Goal: Task Accomplishment & Management: Manage account settings

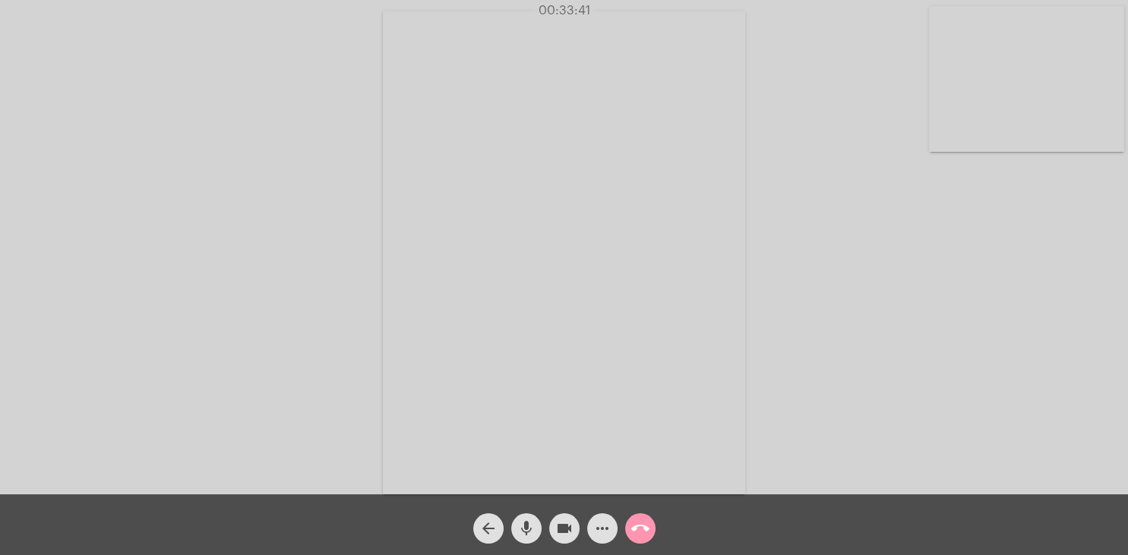
click at [636, 528] on mat-icon "call_end" at bounding box center [640, 528] width 18 height 18
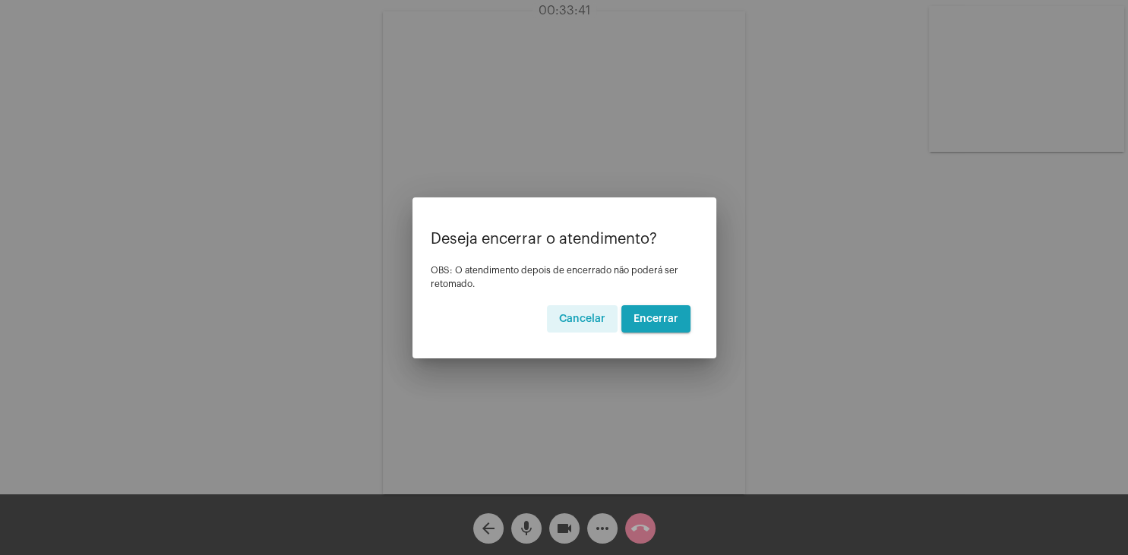
click at [647, 316] on span "Encerrar" at bounding box center [655, 319] width 45 height 11
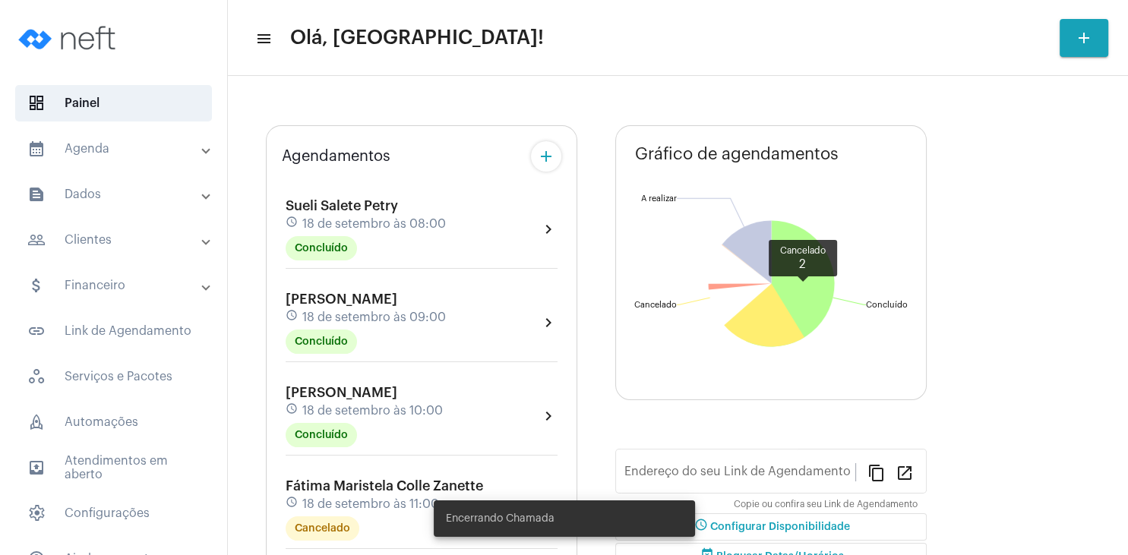
type input "[URL][DOMAIN_NAME]"
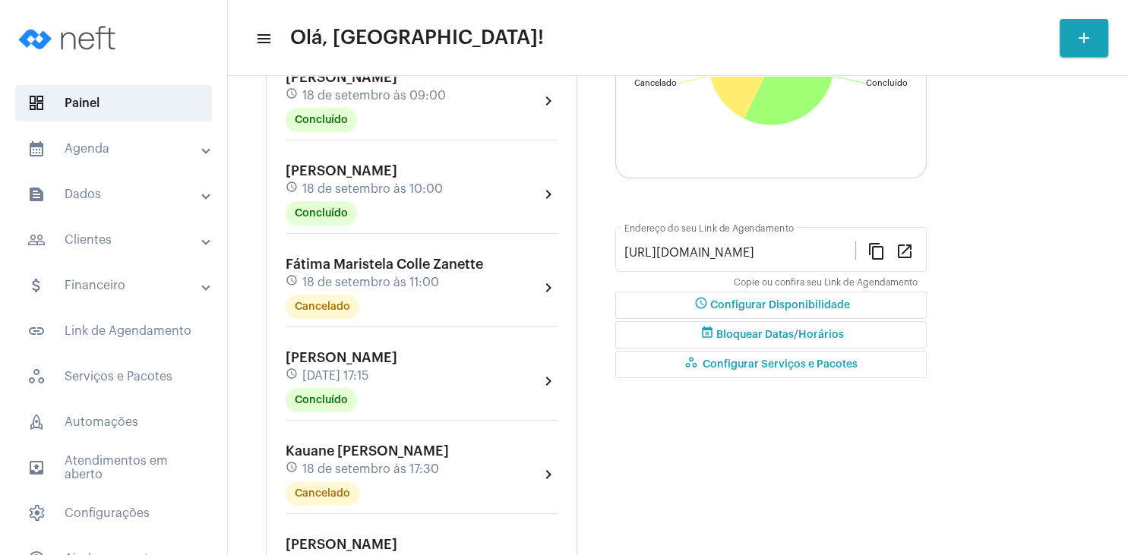
scroll to position [292, 0]
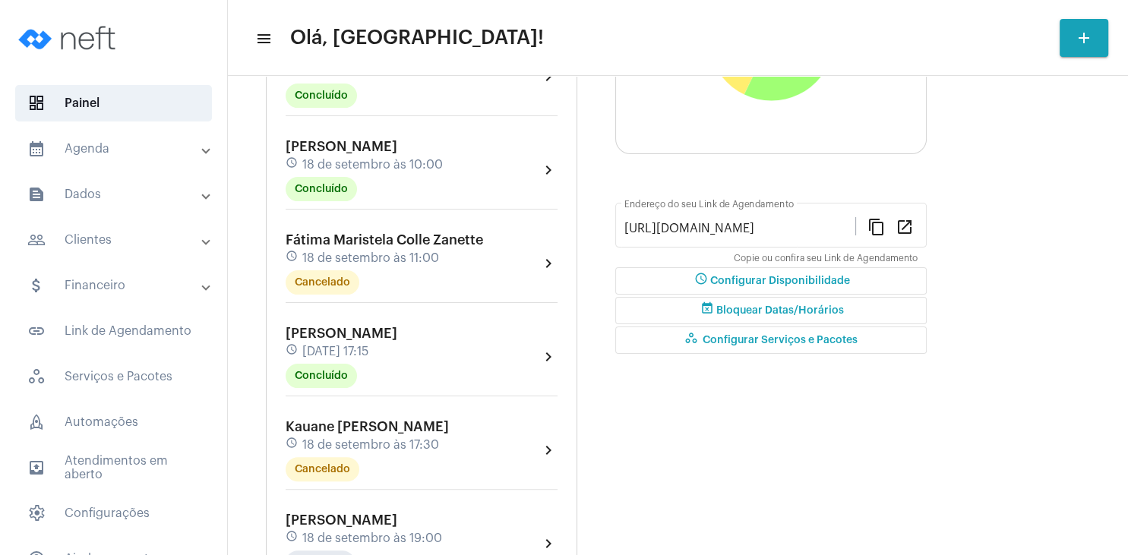
click at [365, 344] on div "[PERSON_NAME] Cetolin schedule [DATE] 17:15 Concluído" at bounding box center [341, 357] width 112 height 62
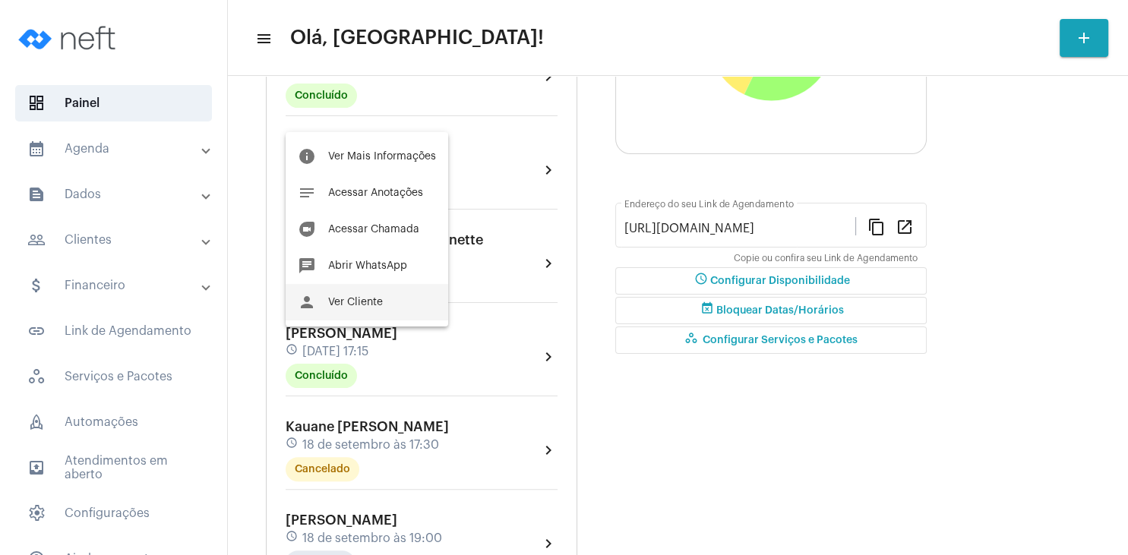
click at [374, 301] on span "Ver Cliente" at bounding box center [355, 302] width 55 height 11
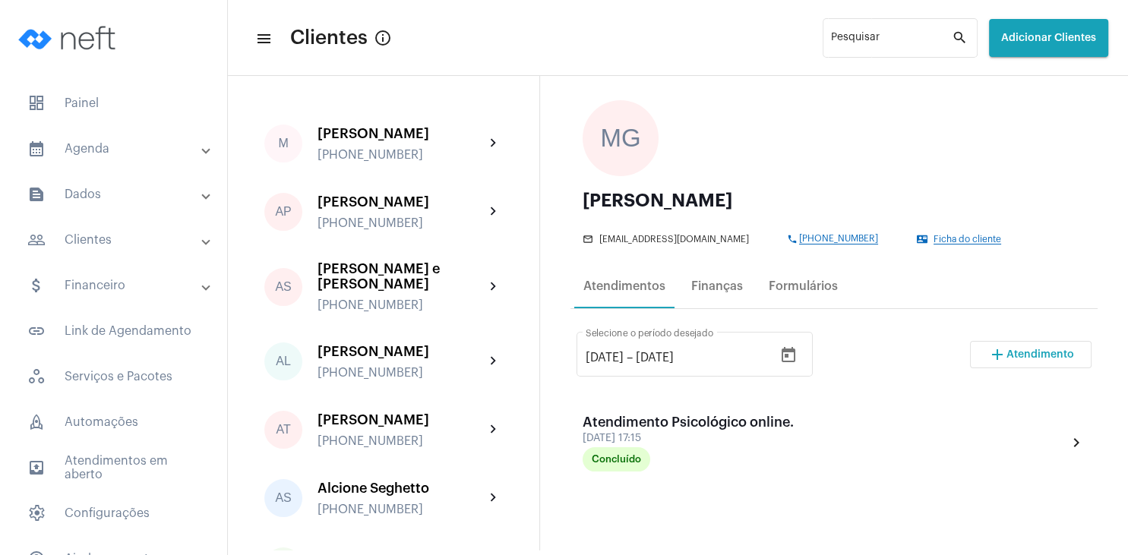
scroll to position [146, 0]
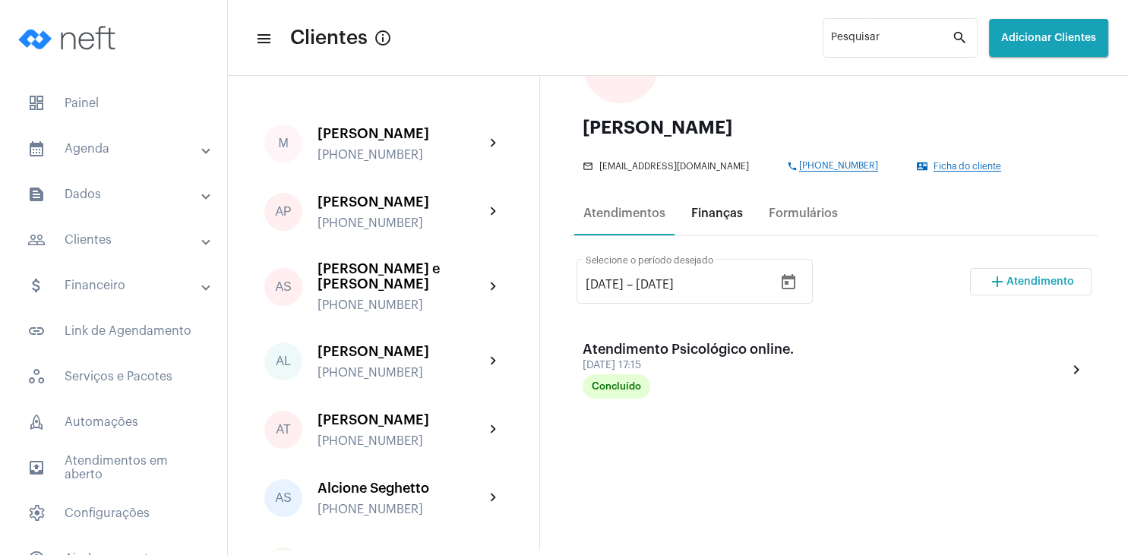
click at [708, 207] on div "Finanças" at bounding box center [717, 214] width 52 height 14
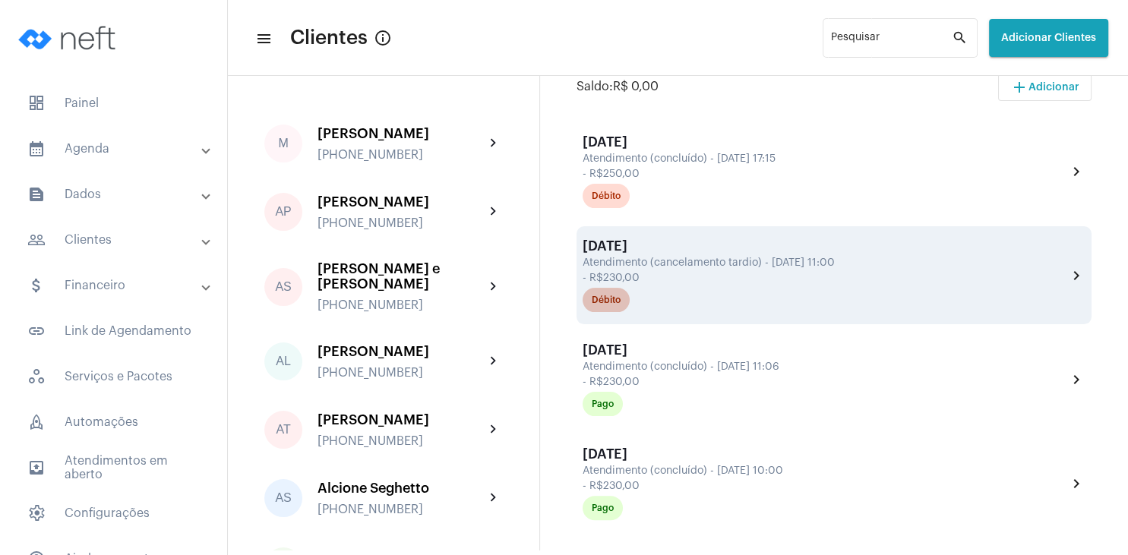
scroll to position [292, 0]
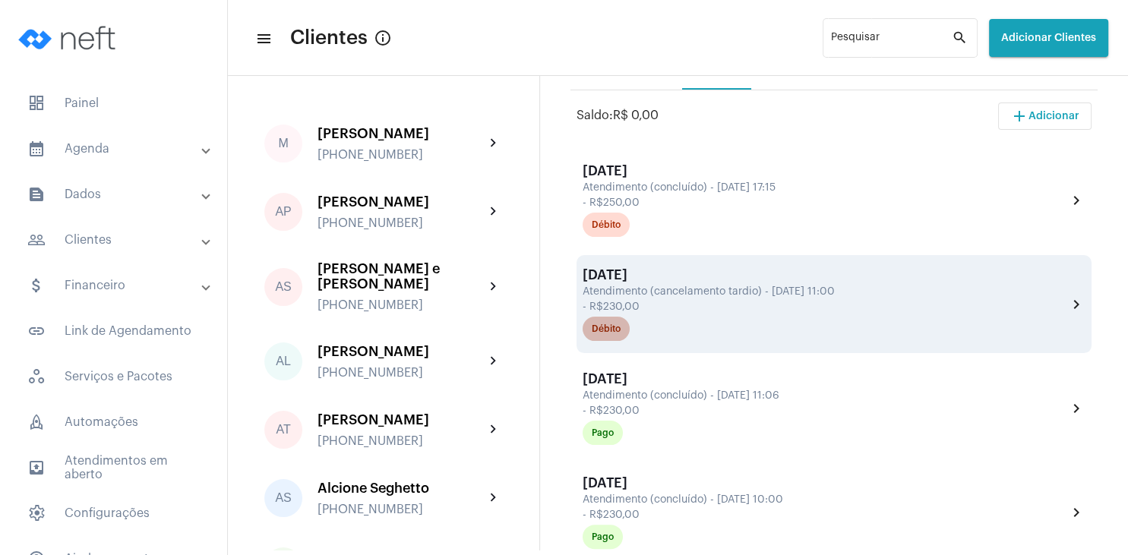
click at [612, 333] on div "Débito" at bounding box center [605, 329] width 29 height 10
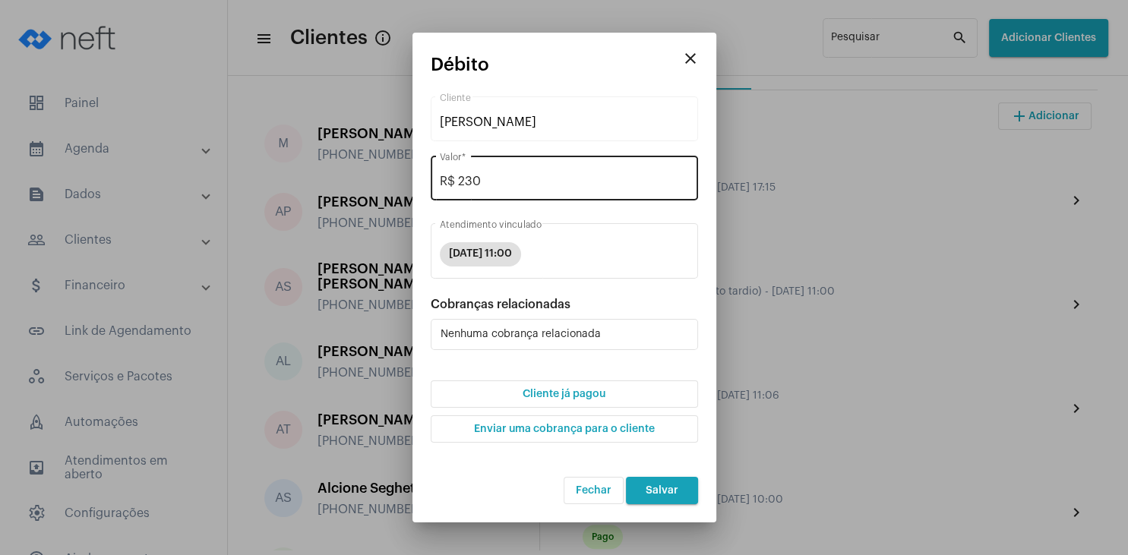
click at [516, 190] on div "R$ 230 Valor *" at bounding box center [564, 177] width 249 height 48
type input "R$ 0"
click at [598, 400] on button "Cliente já pagou" at bounding box center [564, 393] width 267 height 27
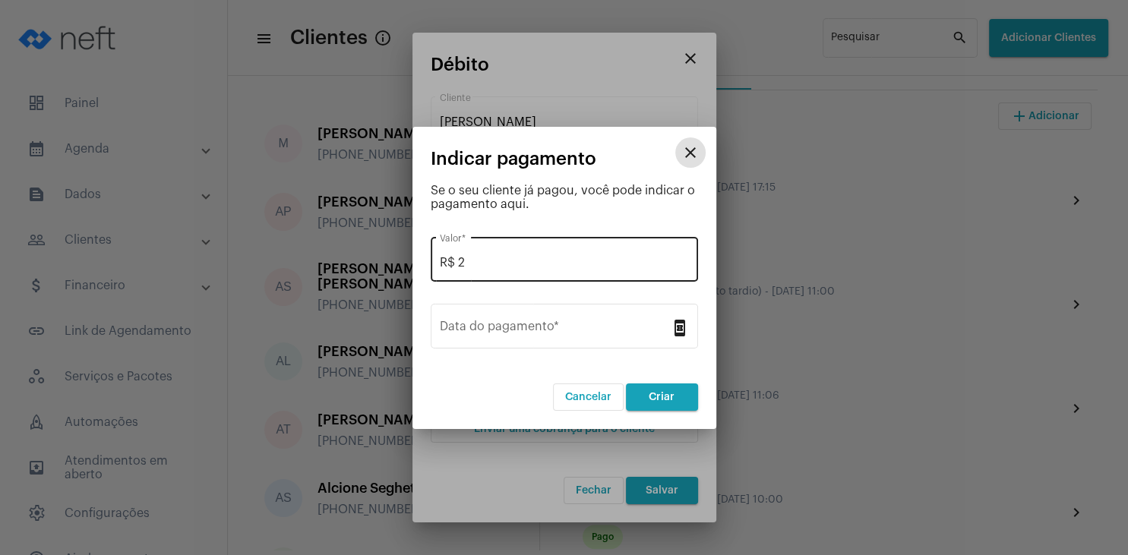
click at [531, 268] on input "R$ 2" at bounding box center [564, 263] width 249 height 14
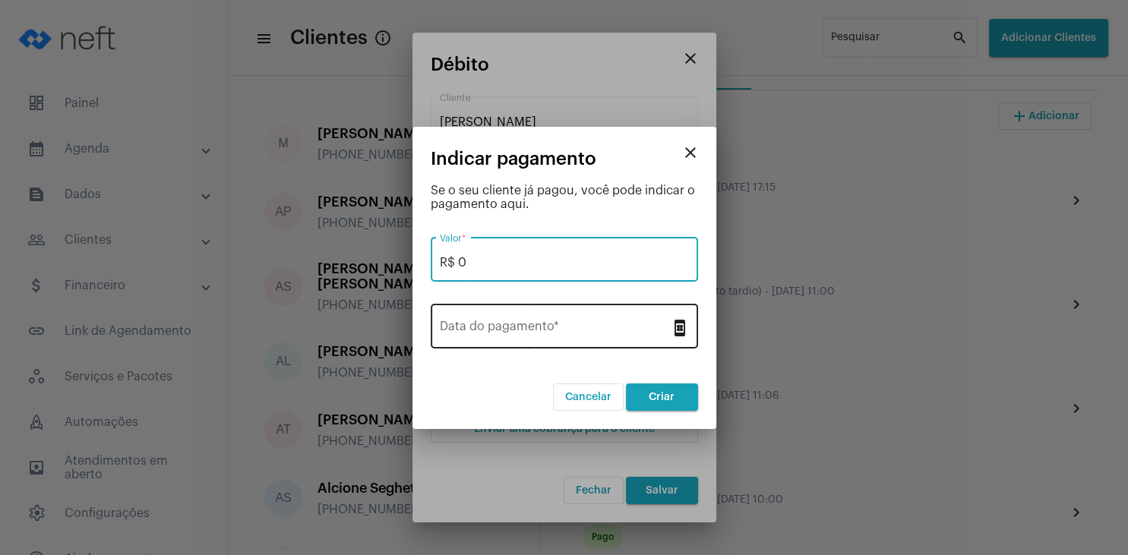
type input "R$ 0"
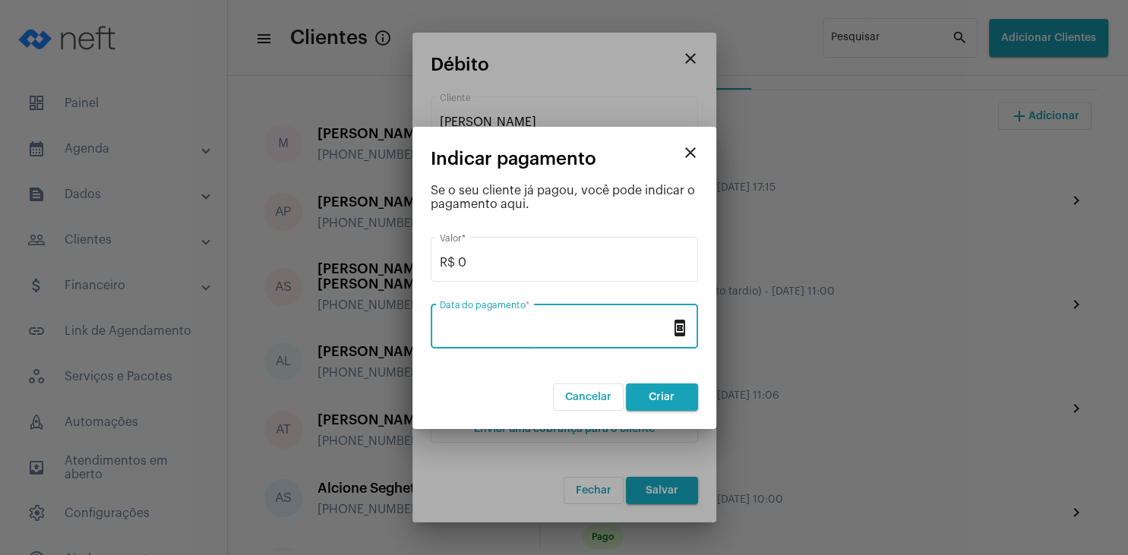
click at [547, 326] on input "Data do pagamento *" at bounding box center [555, 330] width 231 height 14
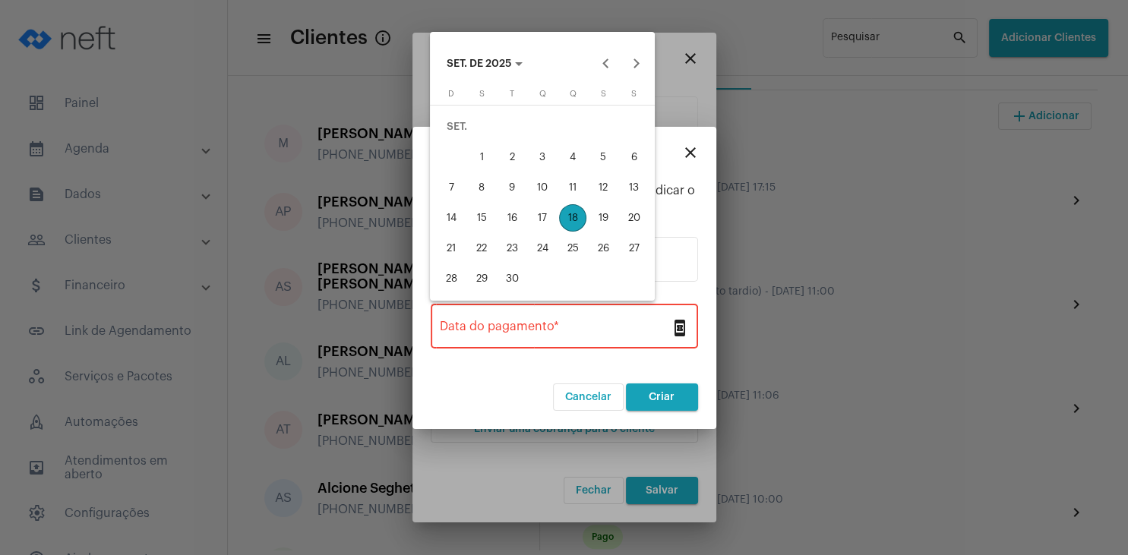
click at [572, 218] on div "18" at bounding box center [572, 217] width 27 height 27
type input "[DATE]"
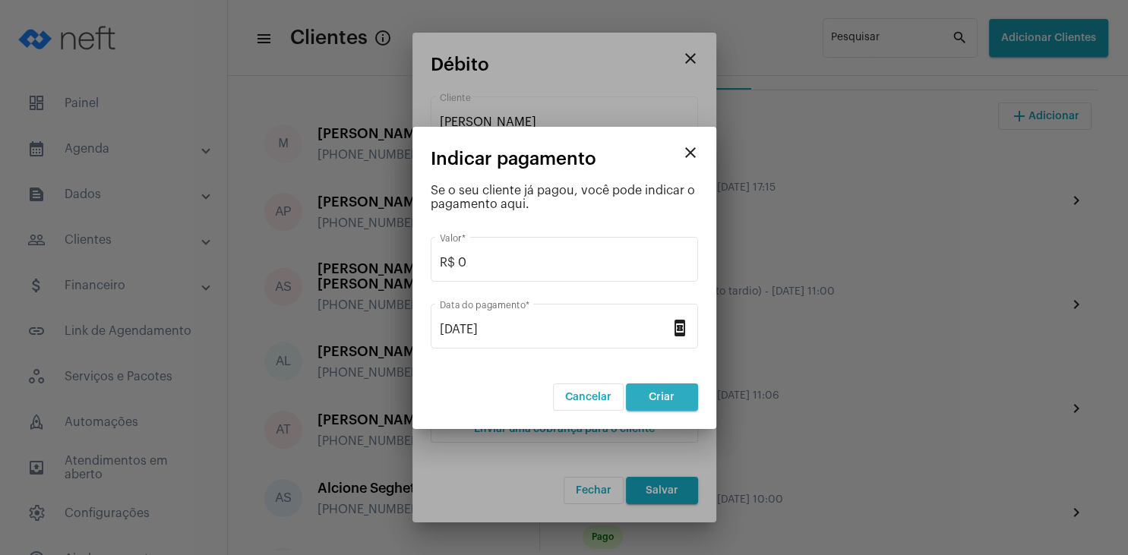
click at [670, 393] on span "Criar" at bounding box center [661, 397] width 26 height 11
click at [669, 494] on div at bounding box center [564, 277] width 1128 height 555
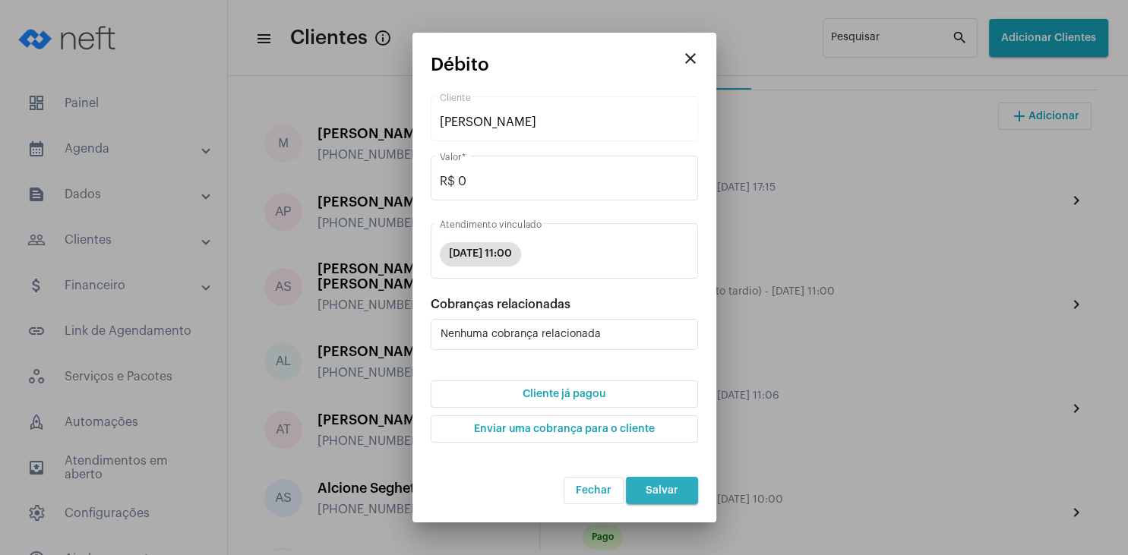
click at [676, 492] on span "Salvar" at bounding box center [661, 490] width 33 height 11
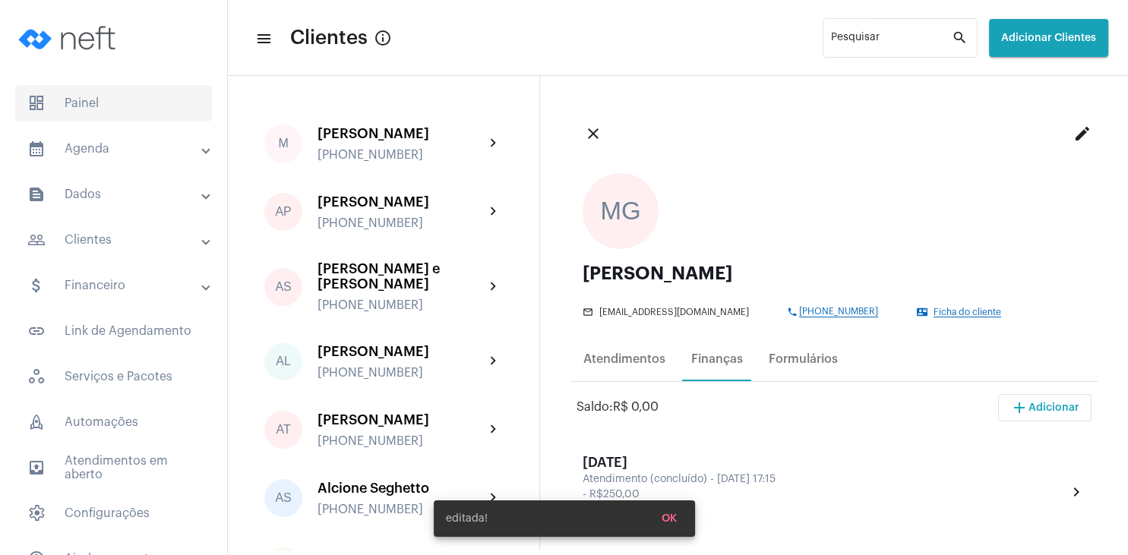
click at [96, 99] on span "dashboard Painel" at bounding box center [113, 103] width 197 height 36
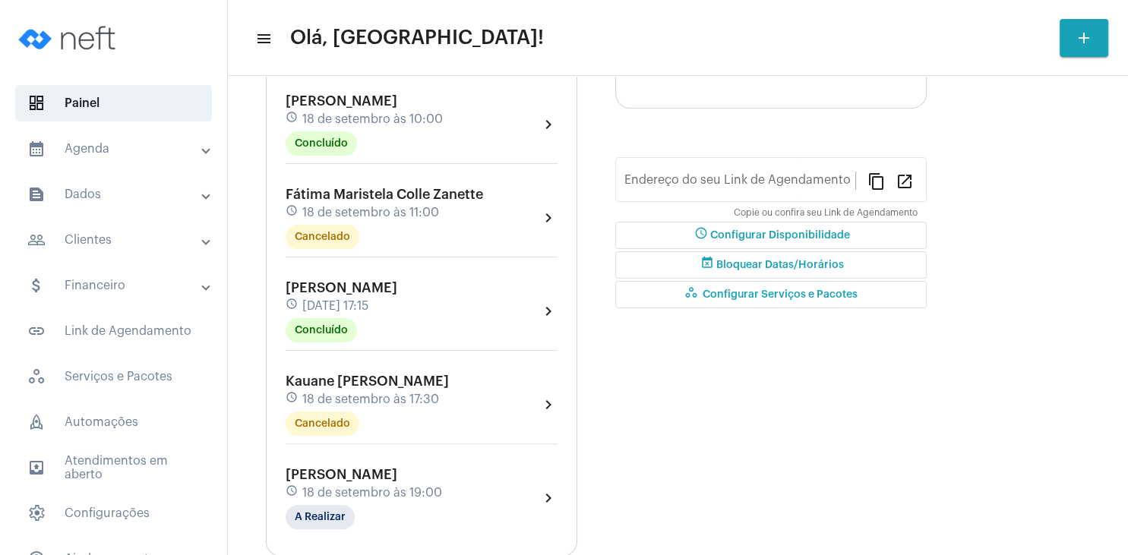
type input "[URL][DOMAIN_NAME]"
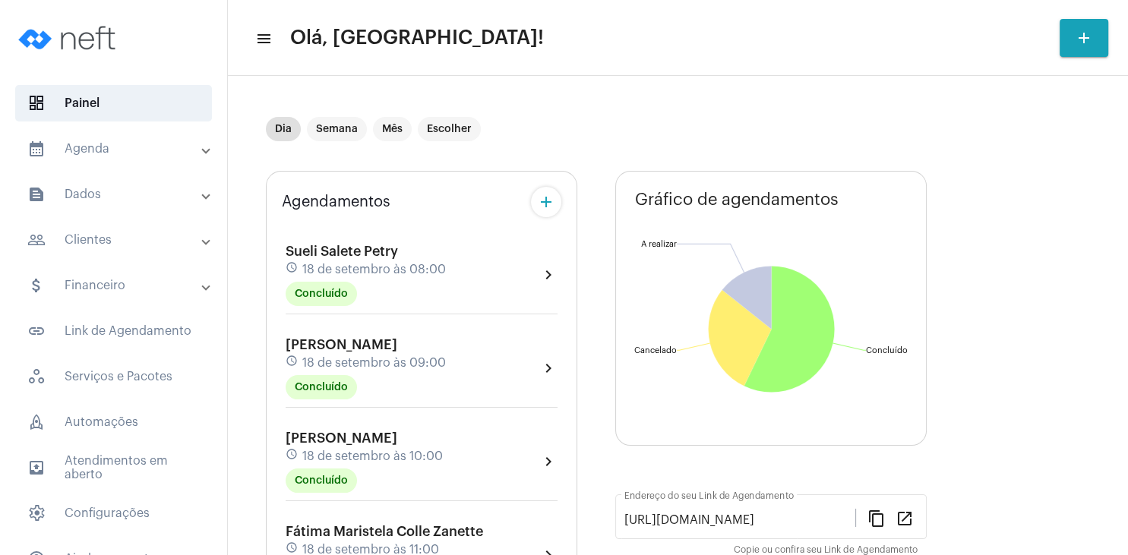
click at [123, 247] on mat-panel-title "people_outline Clientes" at bounding box center [114, 240] width 175 height 18
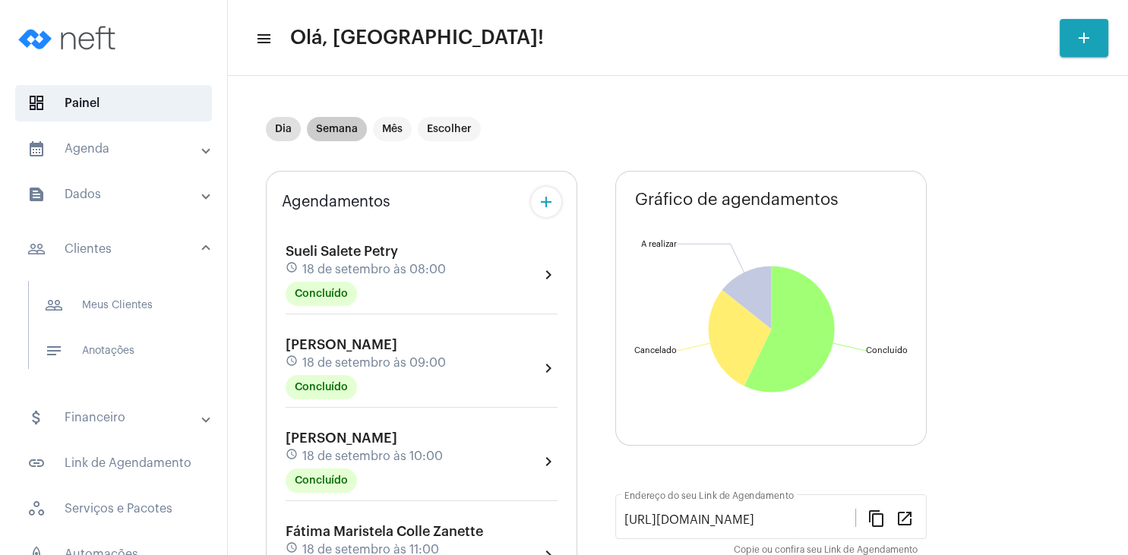
click at [324, 131] on mat-chip "Semana" at bounding box center [337, 129] width 60 height 24
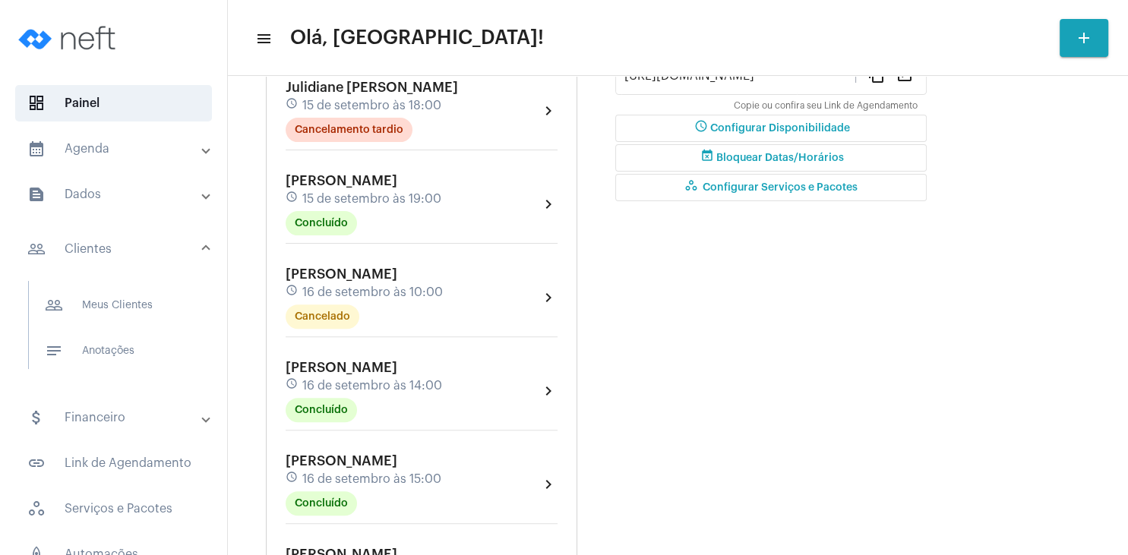
scroll to position [510, 0]
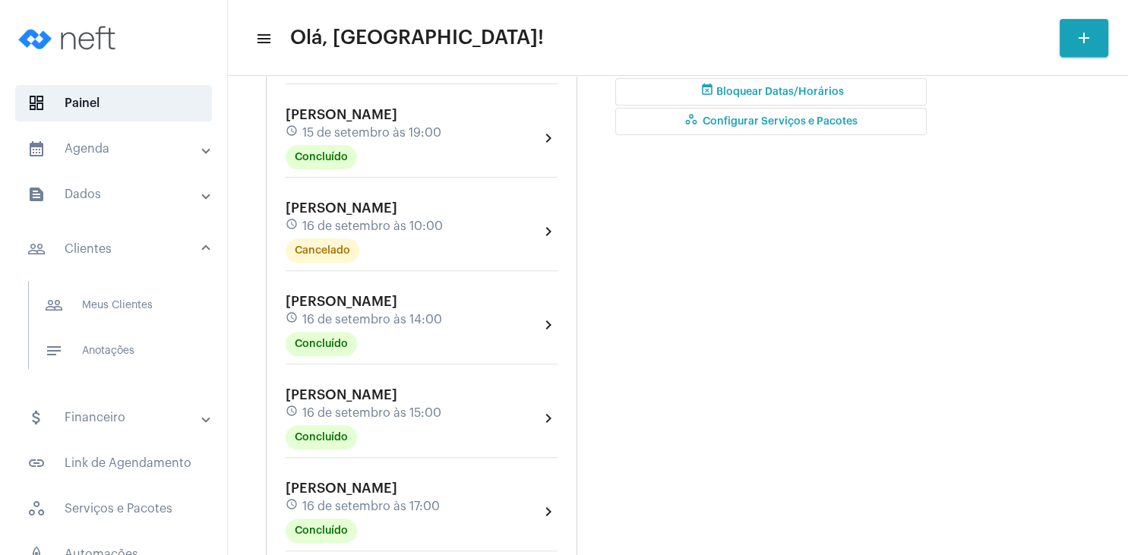
click at [369, 223] on span "16 de setembro às 10:00" at bounding box center [372, 226] width 140 height 14
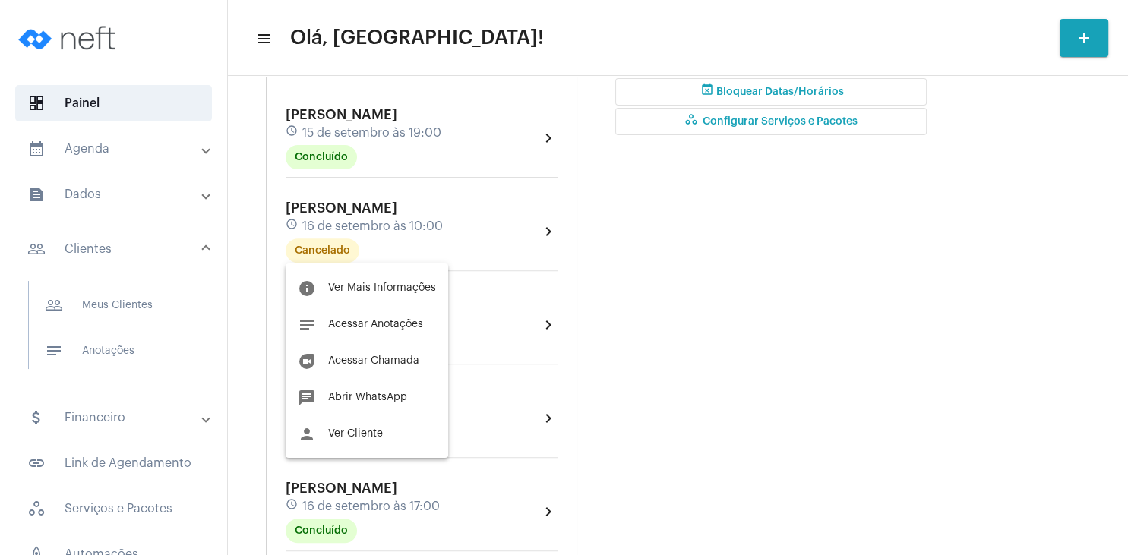
click at [763, 368] on div at bounding box center [564, 277] width 1128 height 555
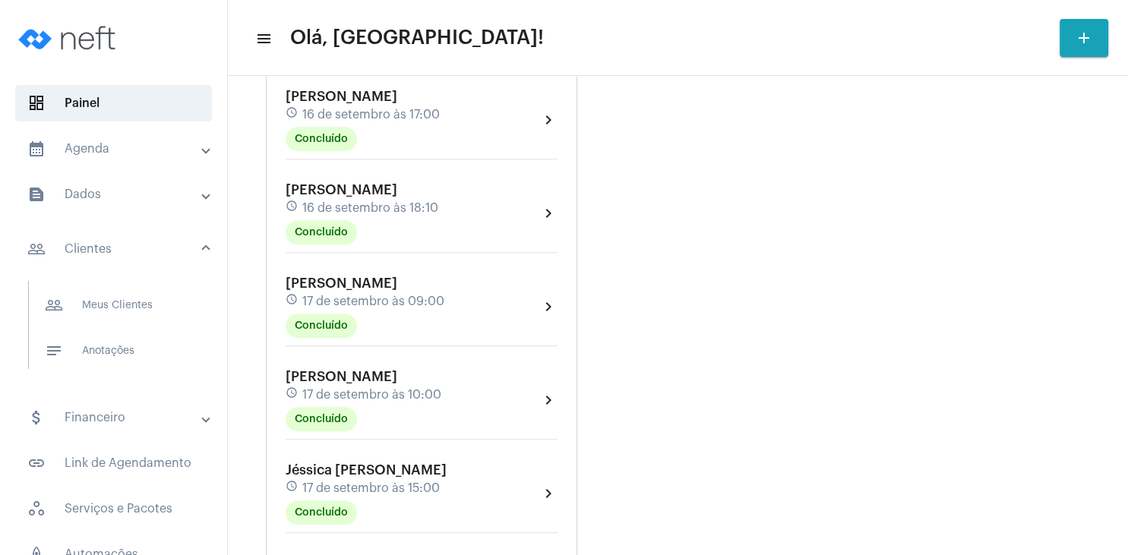
scroll to position [948, 0]
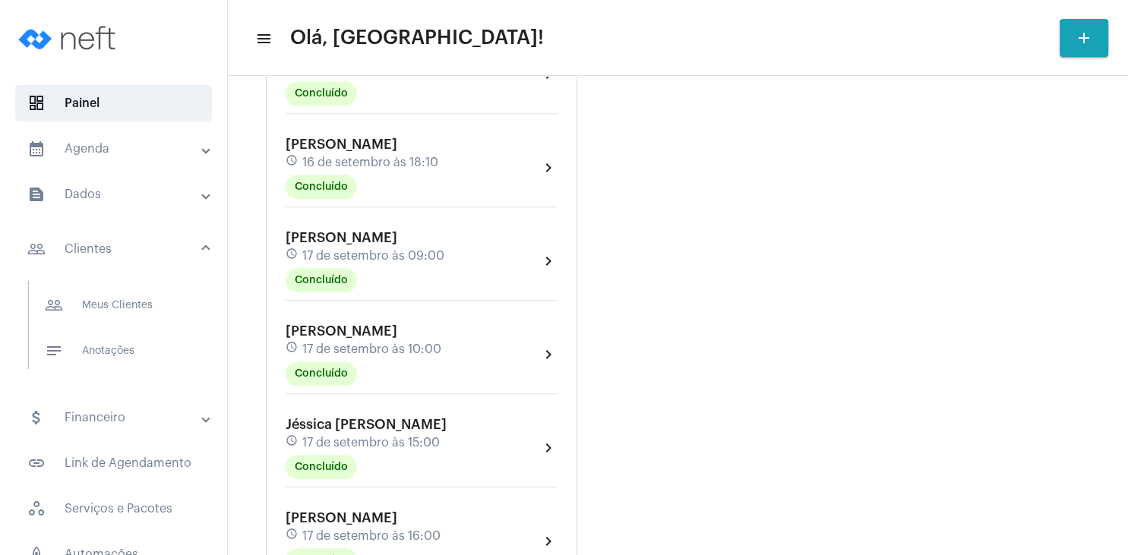
click at [364, 355] on span "17 de setembro às 10:00" at bounding box center [371, 349] width 139 height 14
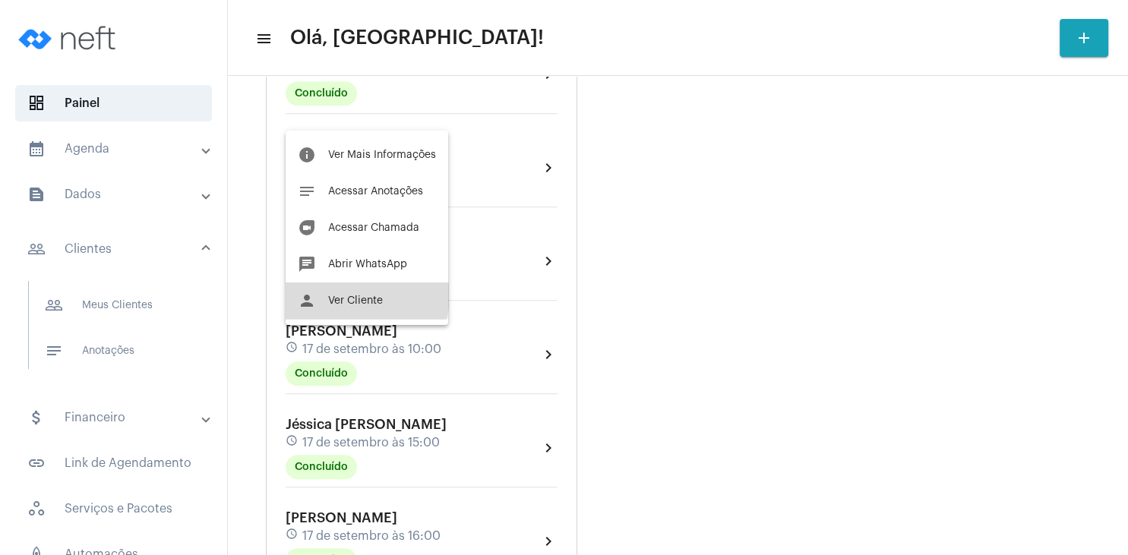
click at [366, 297] on span "Ver Cliente" at bounding box center [355, 300] width 55 height 11
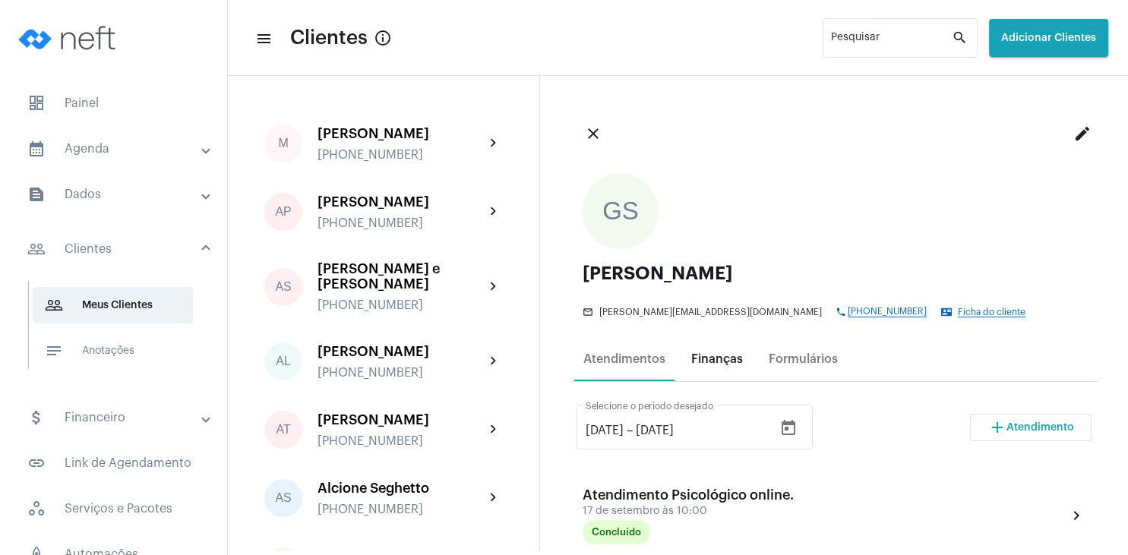
click at [709, 361] on div "Finanças" at bounding box center [717, 359] width 52 height 14
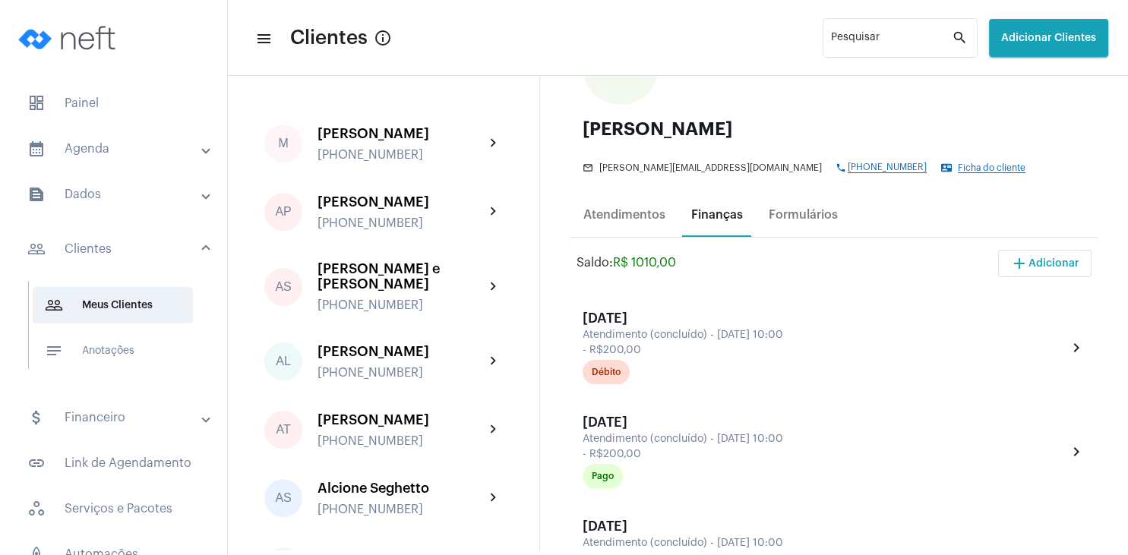
scroll to position [146, 0]
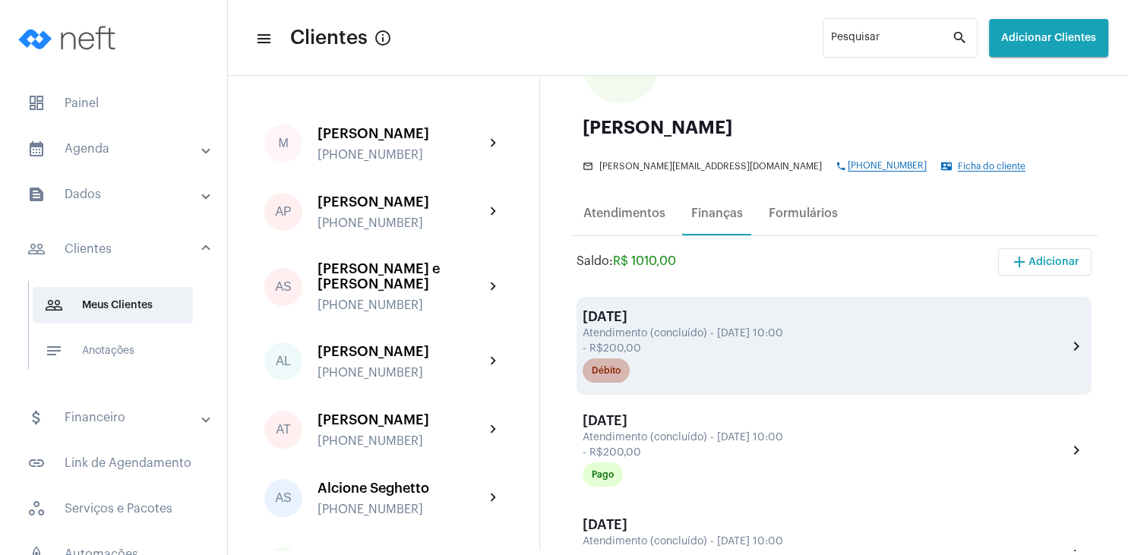
click at [618, 369] on div "Débito" at bounding box center [605, 371] width 29 height 10
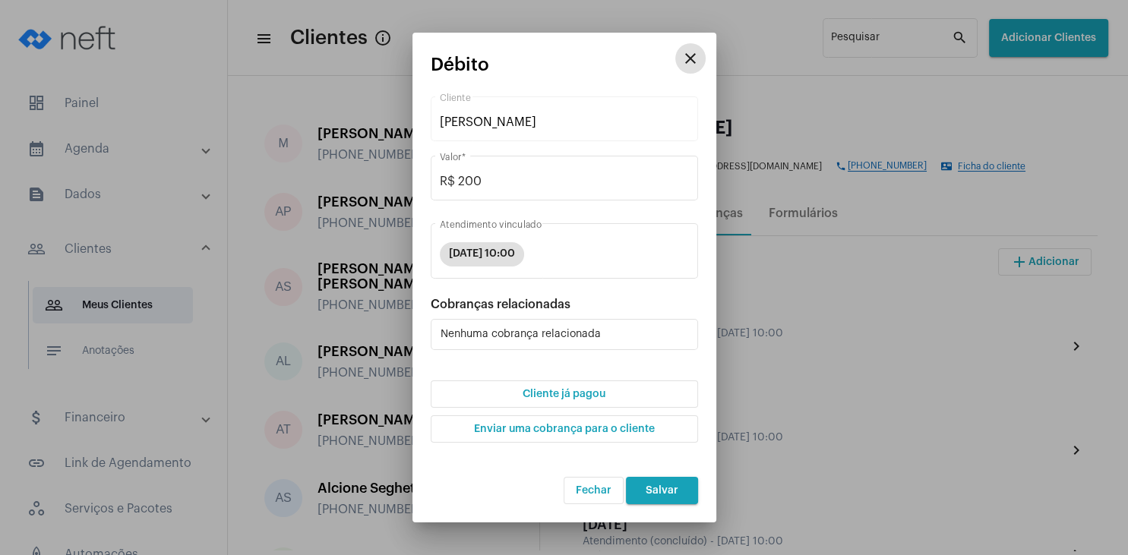
click at [581, 397] on span "Cliente já pagou" at bounding box center [563, 394] width 83 height 11
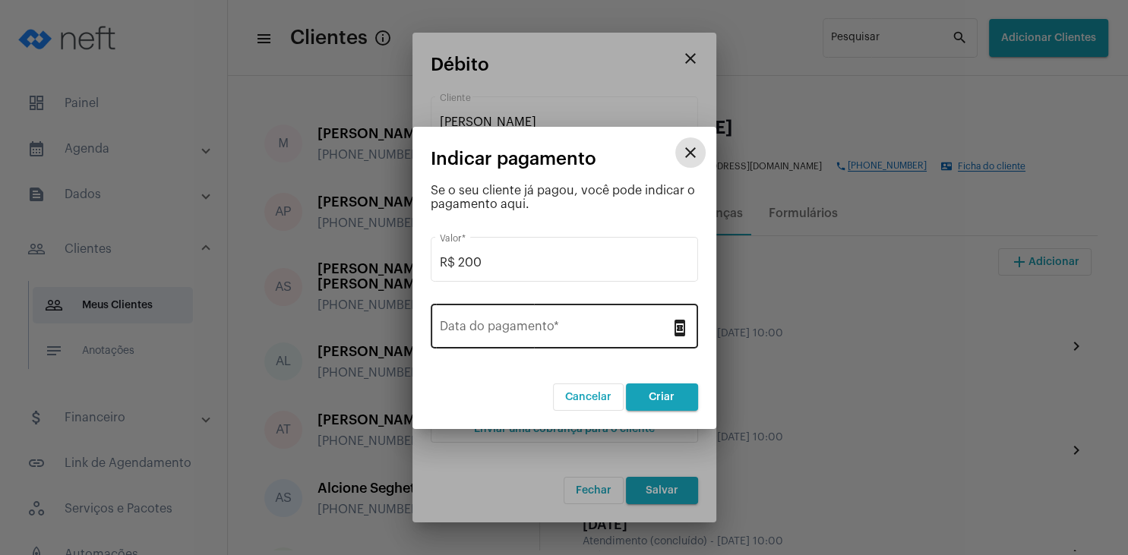
click at [515, 334] on input "Data do pagamento *" at bounding box center [555, 330] width 231 height 14
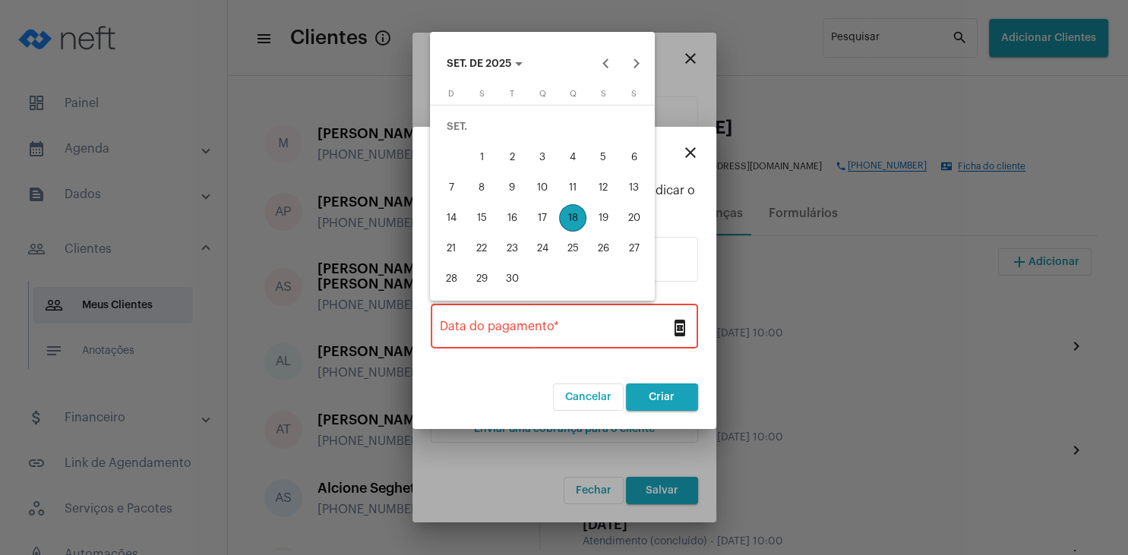
click at [573, 220] on div "18" at bounding box center [572, 217] width 27 height 27
type input "[DATE]"
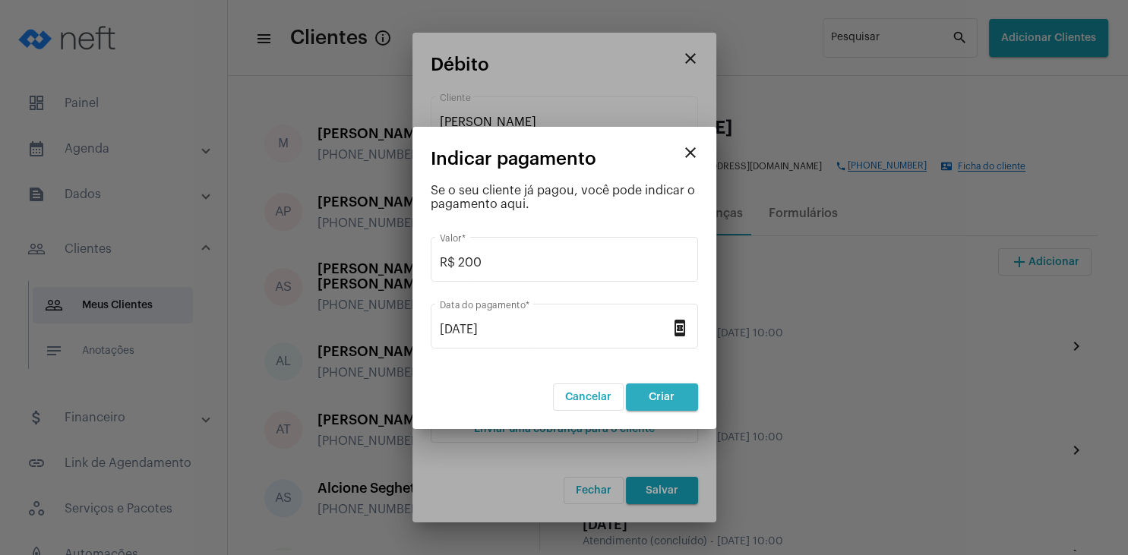
click at [664, 402] on button "Criar" at bounding box center [662, 396] width 72 height 27
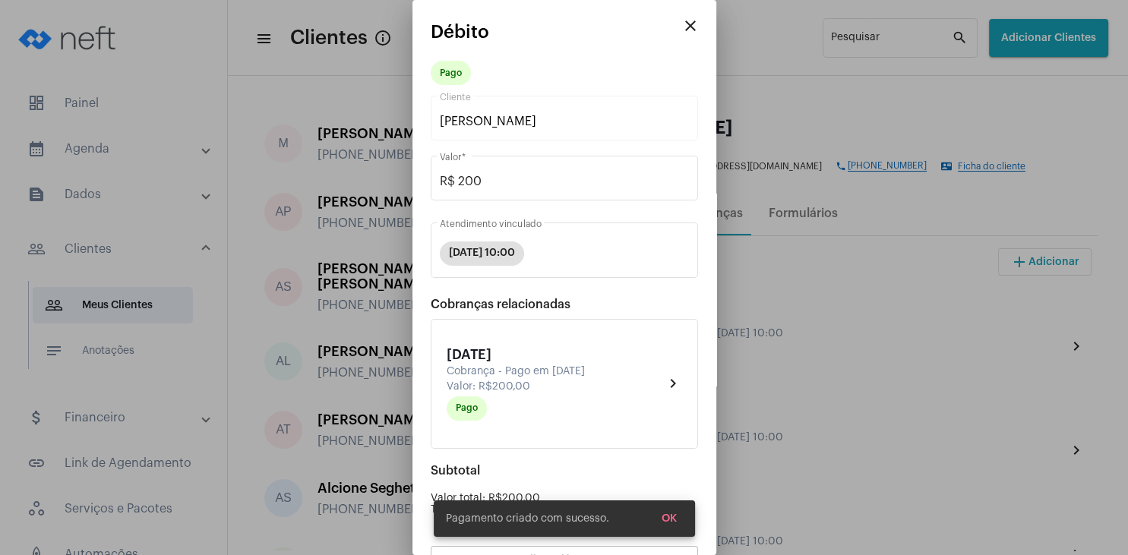
click at [669, 513] on button "OK" at bounding box center [668, 518] width 39 height 27
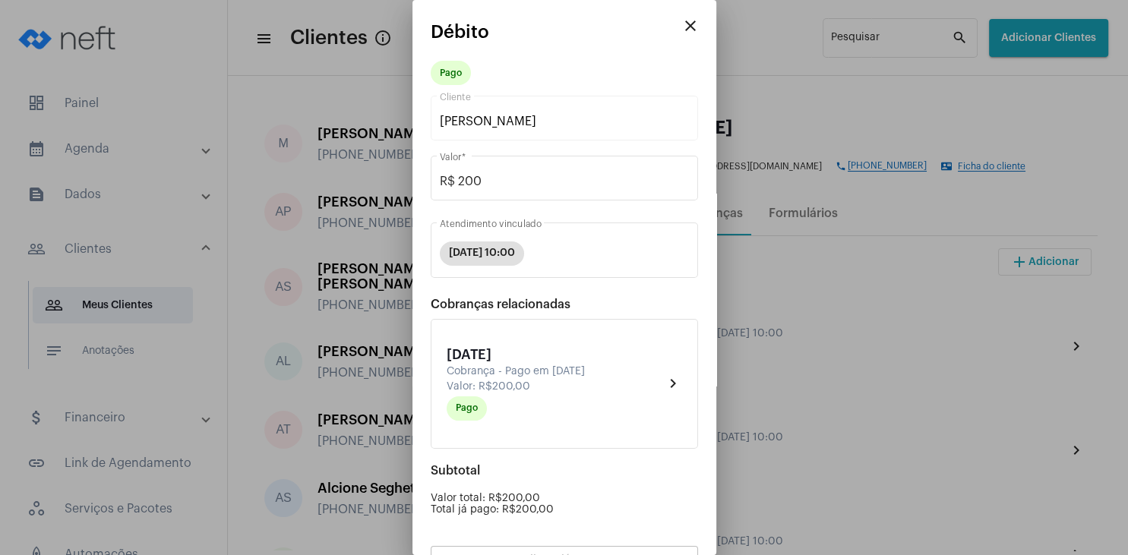
scroll to position [133, 0]
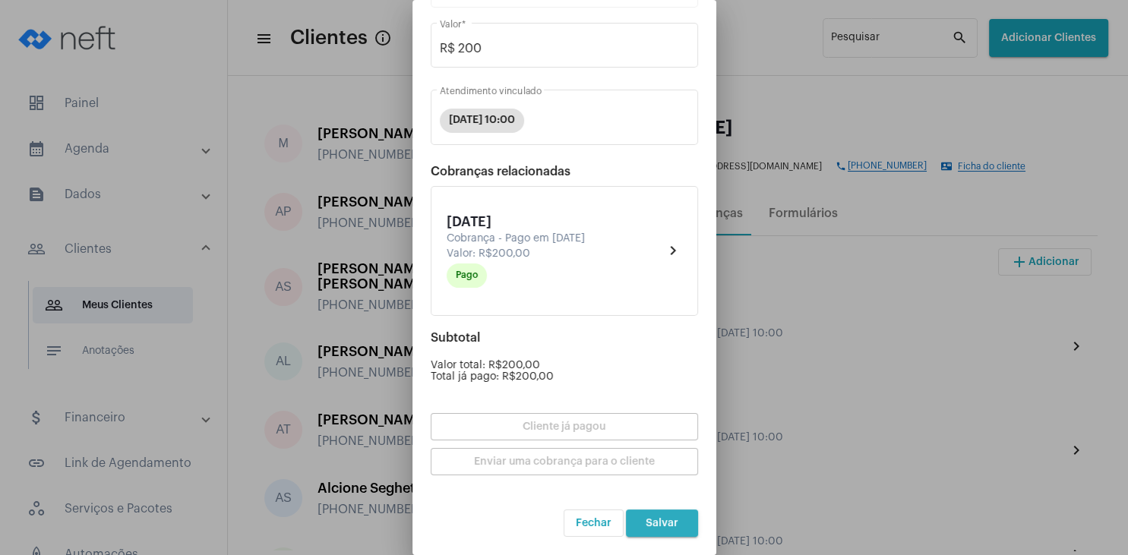
click at [662, 518] on span "Salvar" at bounding box center [661, 523] width 33 height 11
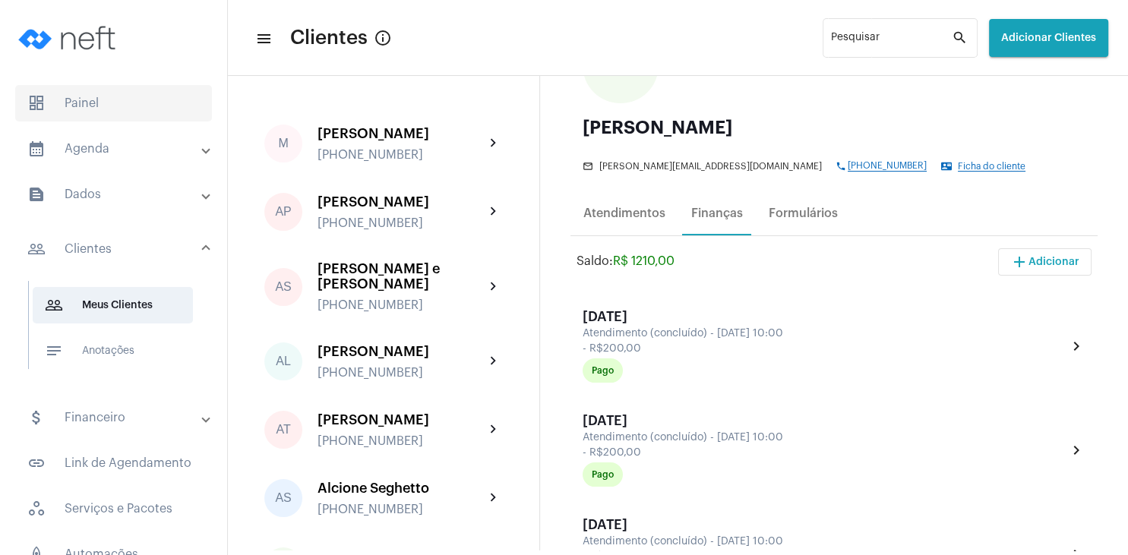
click at [93, 90] on span "dashboard Painel" at bounding box center [113, 103] width 197 height 36
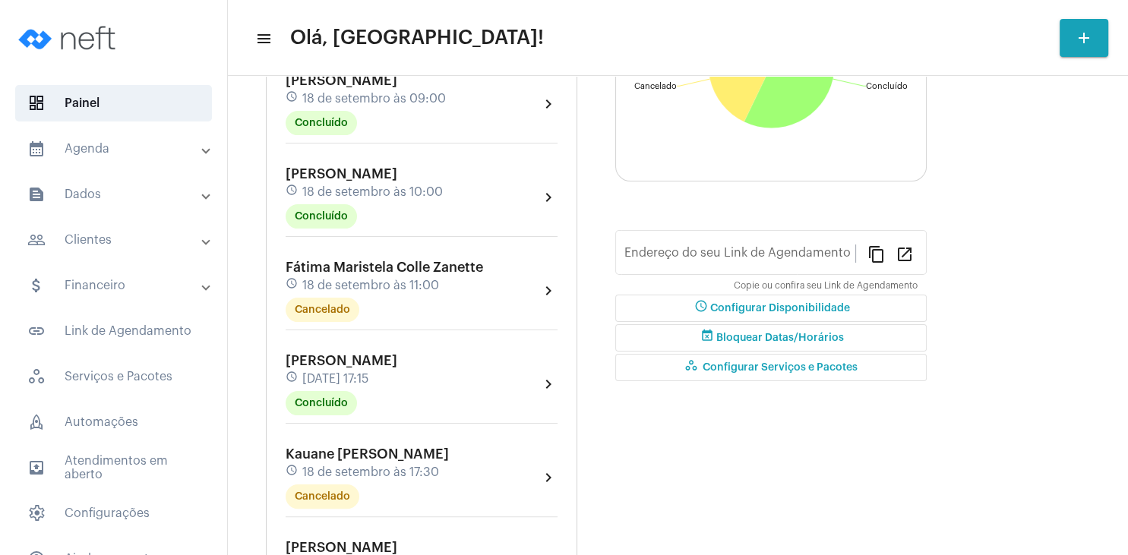
type input "[URL][DOMAIN_NAME]"
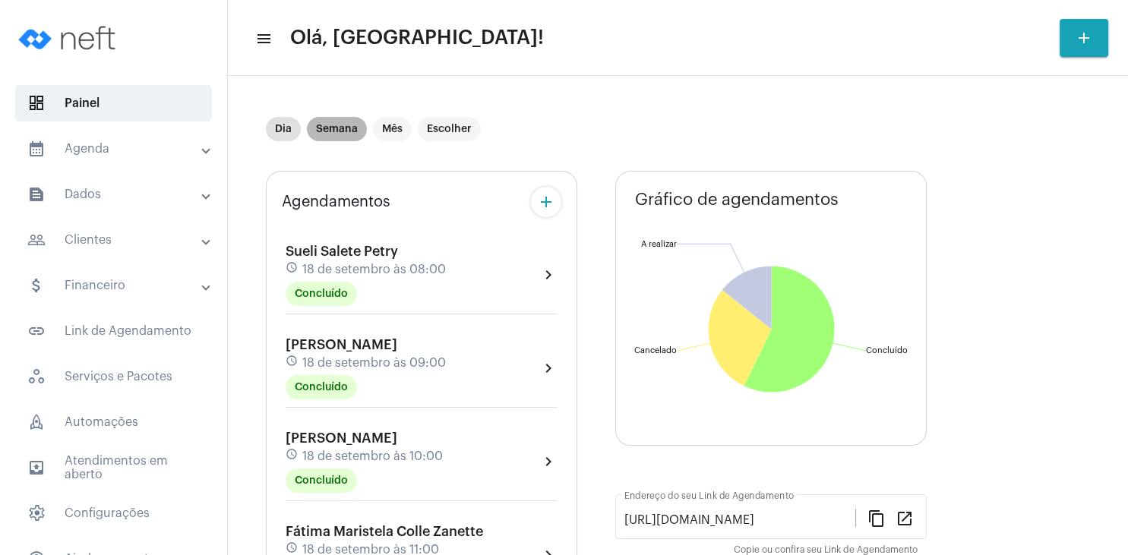
click at [339, 129] on mat-chip "Semana" at bounding box center [337, 129] width 60 height 24
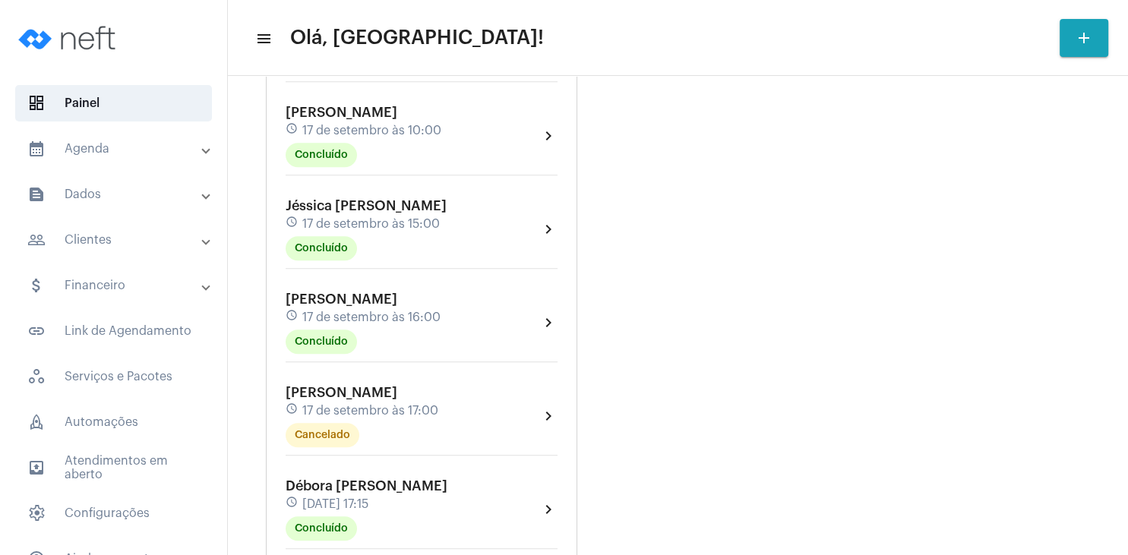
scroll to position [1312, 0]
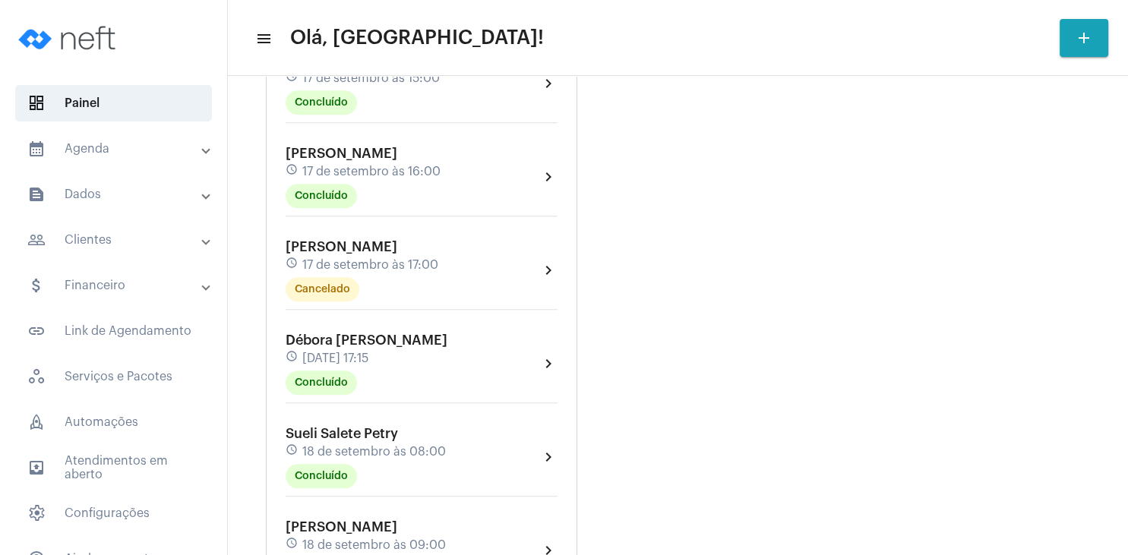
click at [366, 345] on span "Débora [PERSON_NAME]" at bounding box center [366, 340] width 162 height 14
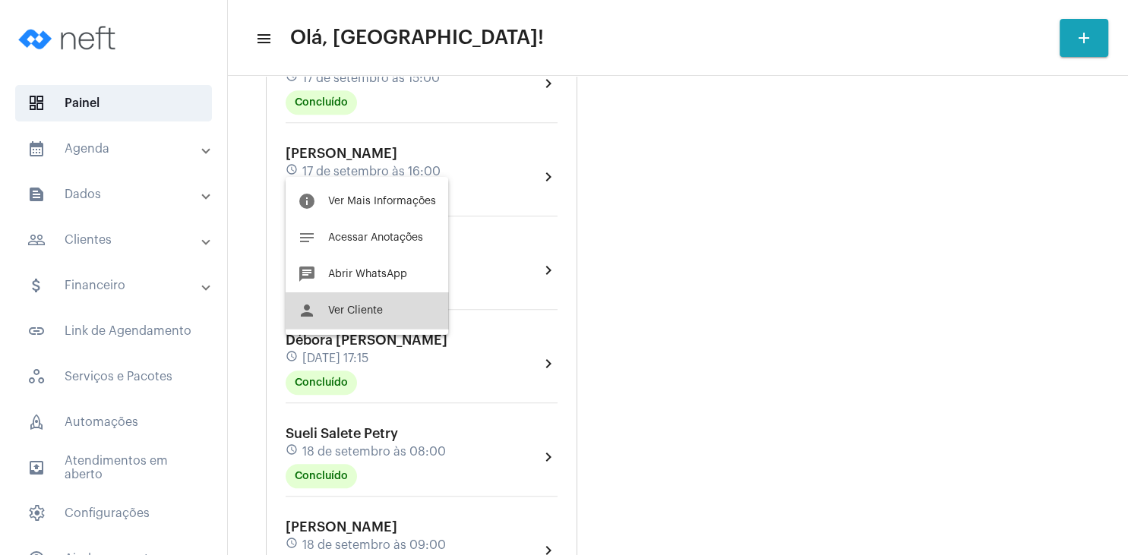
click at [374, 312] on span "Ver Cliente" at bounding box center [355, 310] width 55 height 11
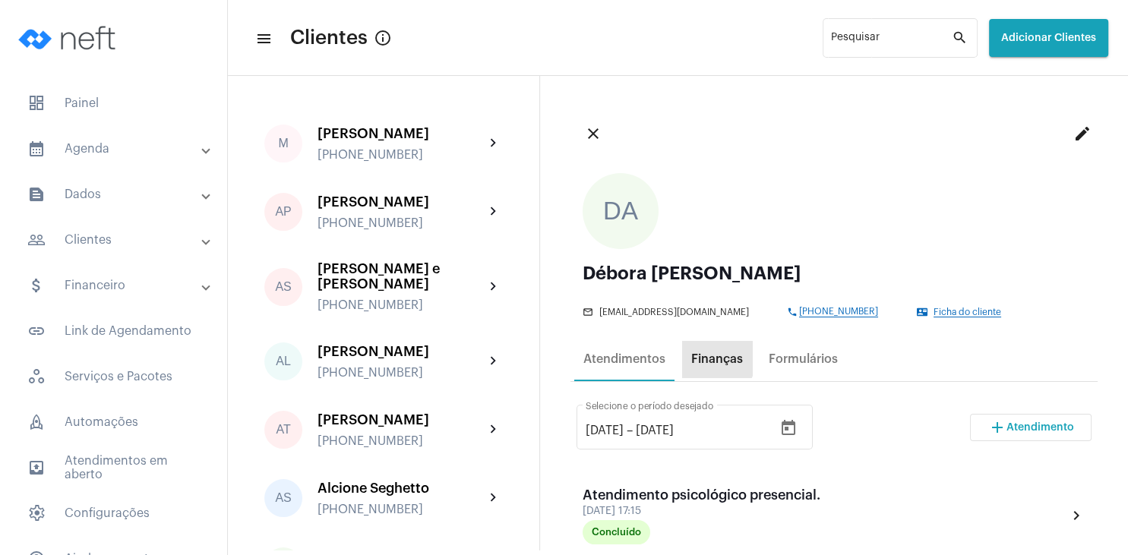
click at [706, 357] on div "Finanças" at bounding box center [717, 359] width 52 height 14
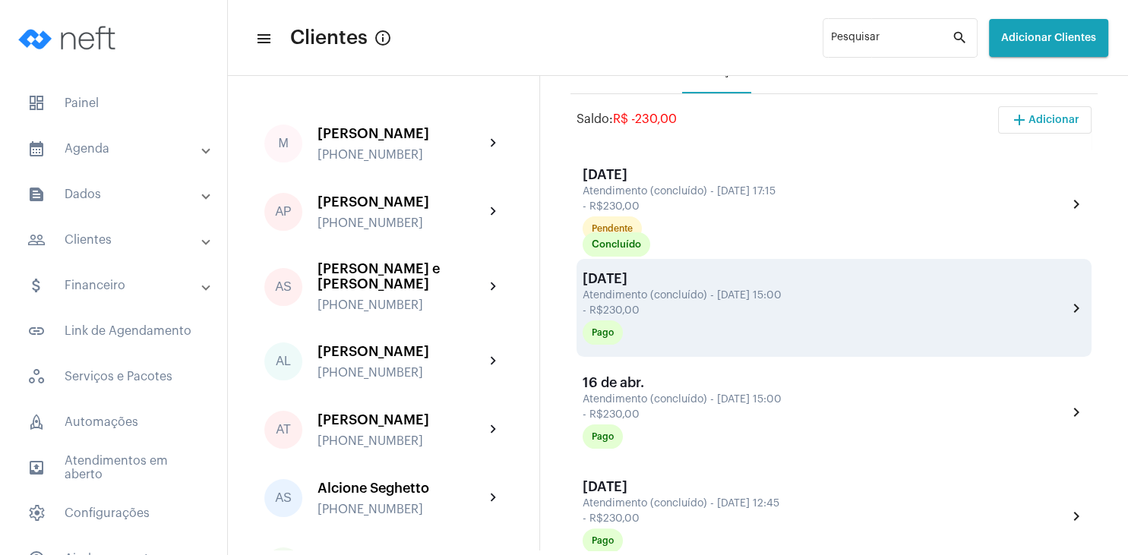
scroll to position [292, 0]
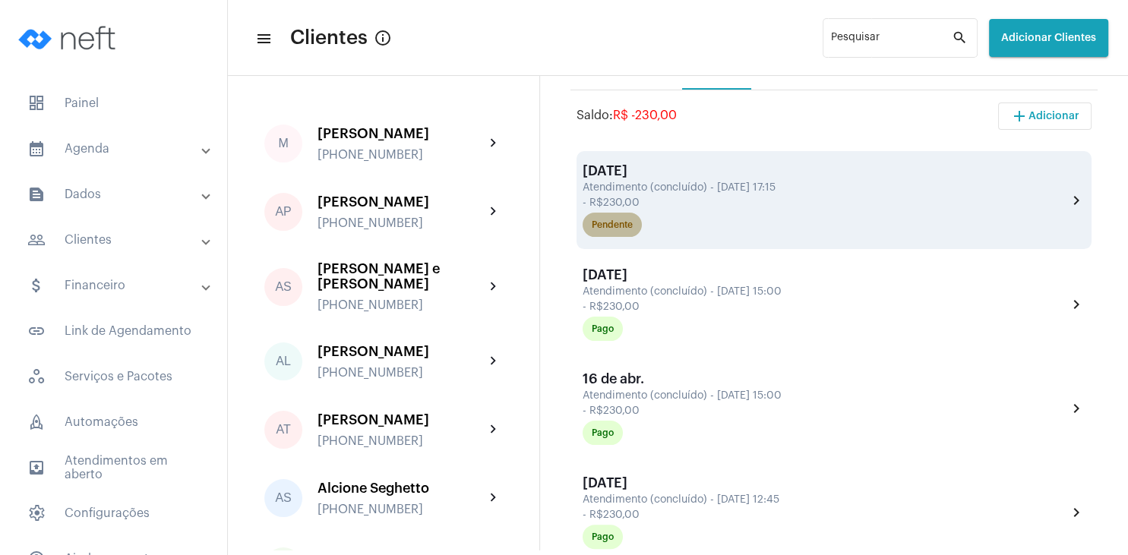
click at [606, 224] on div "Pendente" at bounding box center [611, 225] width 41 height 10
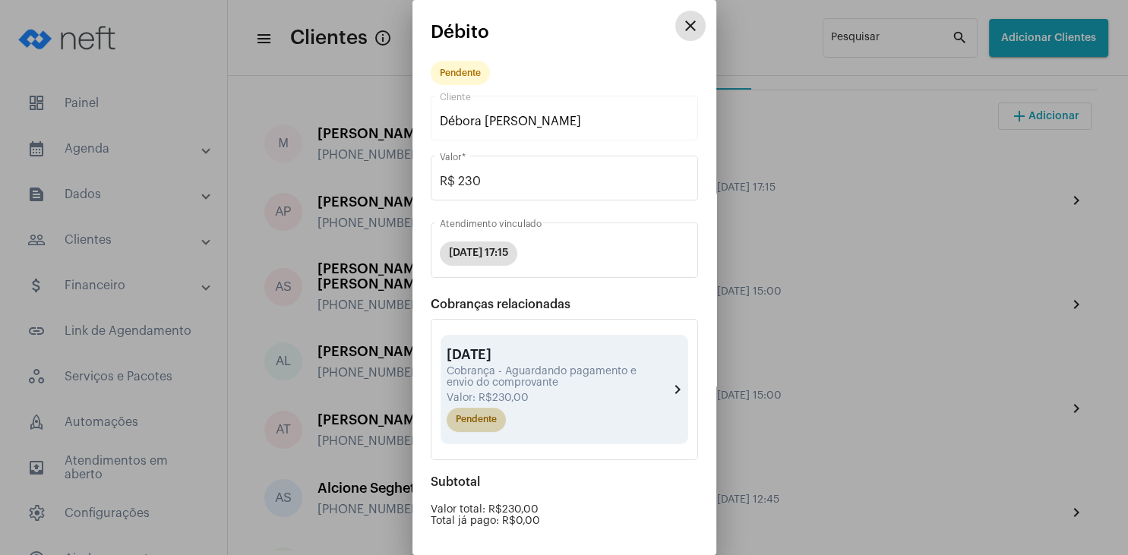
click at [481, 418] on mat-chip "Pendente" at bounding box center [475, 420] width 59 height 24
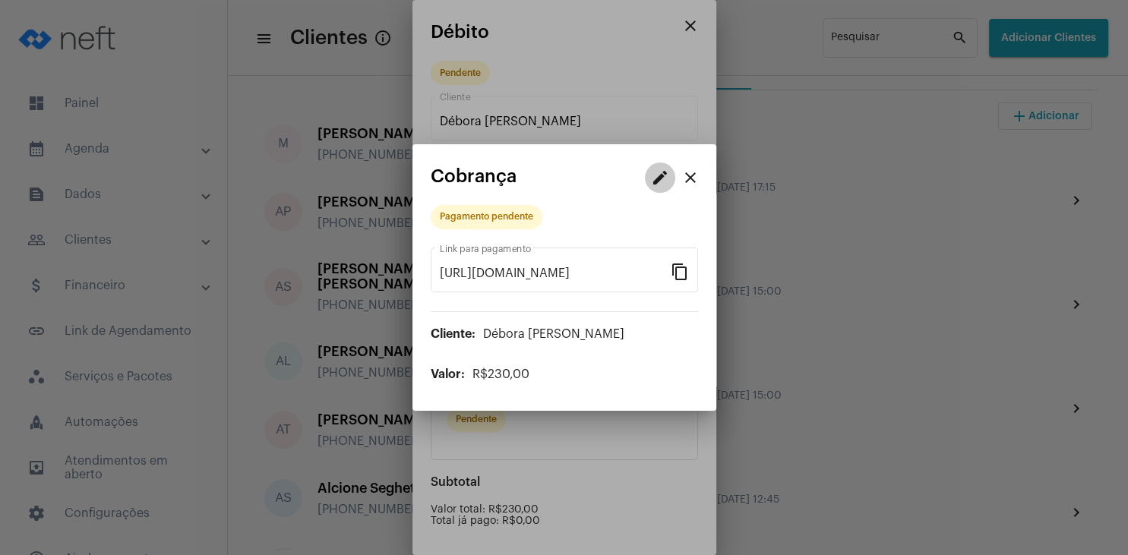
click at [655, 178] on mat-icon "edit" at bounding box center [660, 178] width 18 height 18
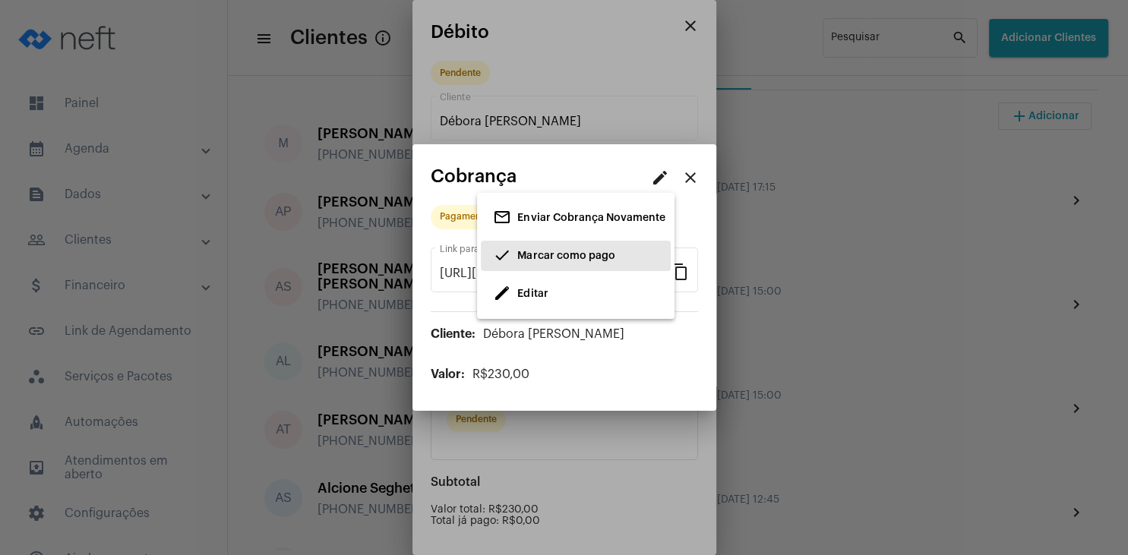
click at [550, 257] on span "Marcar como pago" at bounding box center [565, 256] width 97 height 11
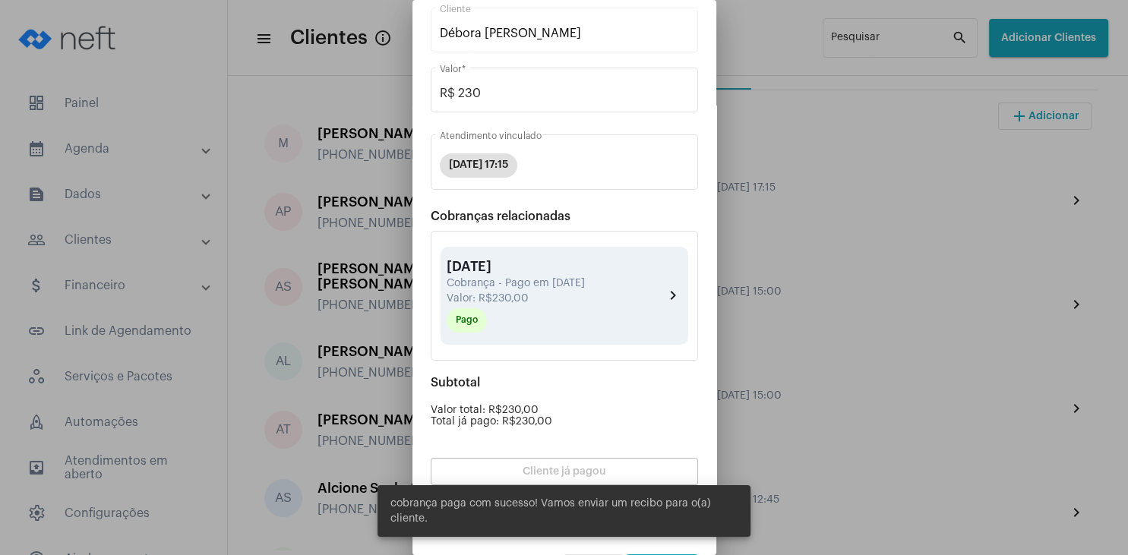
scroll to position [133, 0]
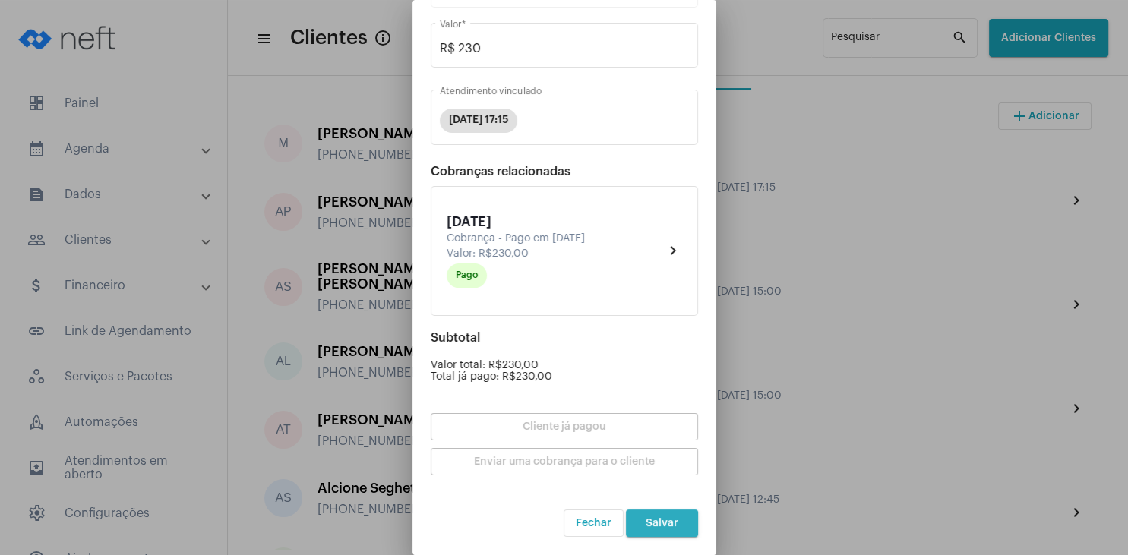
click at [670, 518] on span "Salvar" at bounding box center [661, 523] width 33 height 11
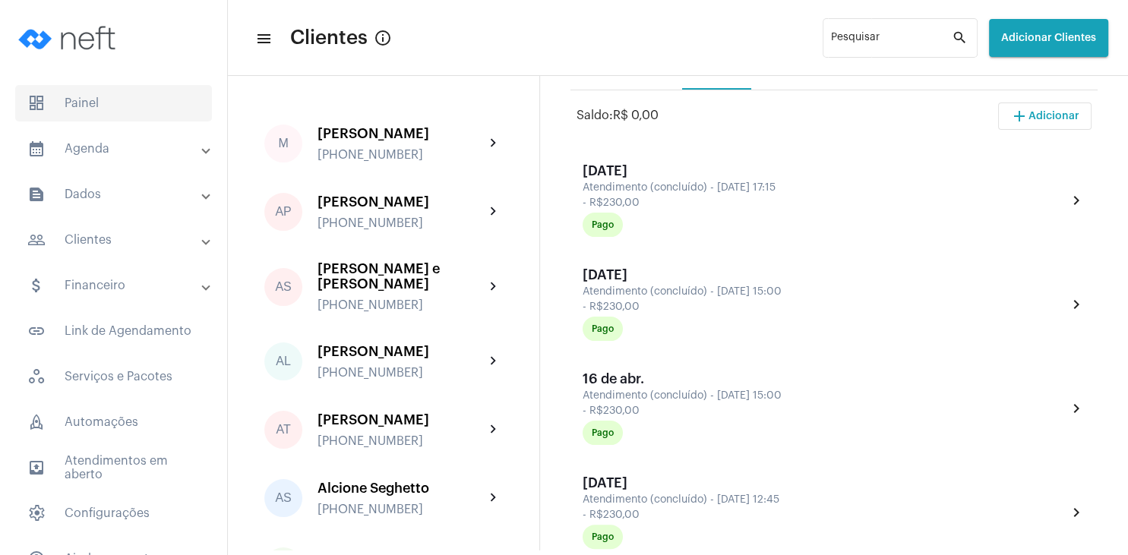
click at [70, 93] on span "dashboard Painel" at bounding box center [113, 103] width 197 height 36
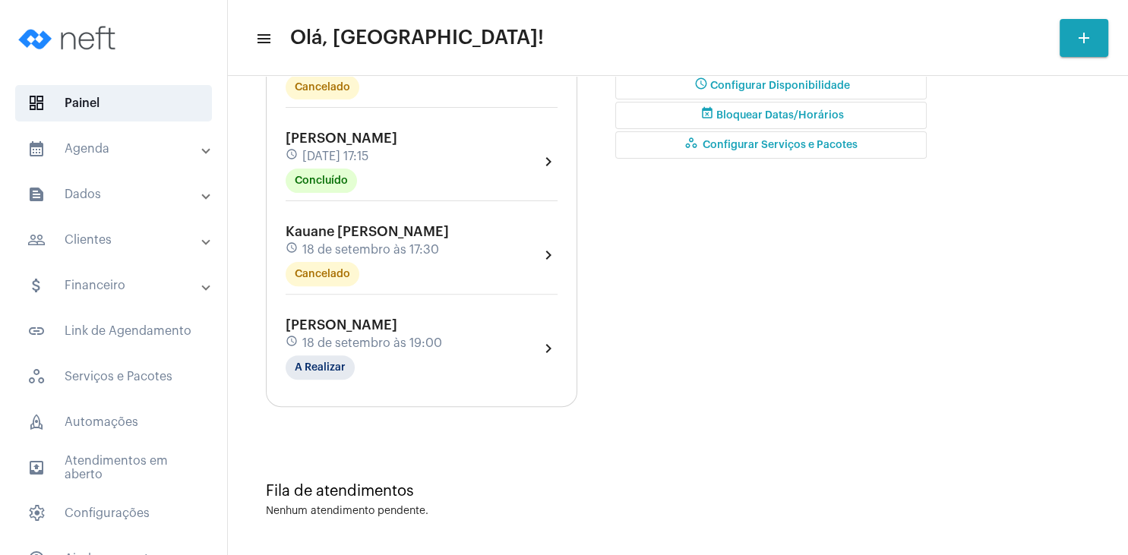
type input "[URL][DOMAIN_NAME]"
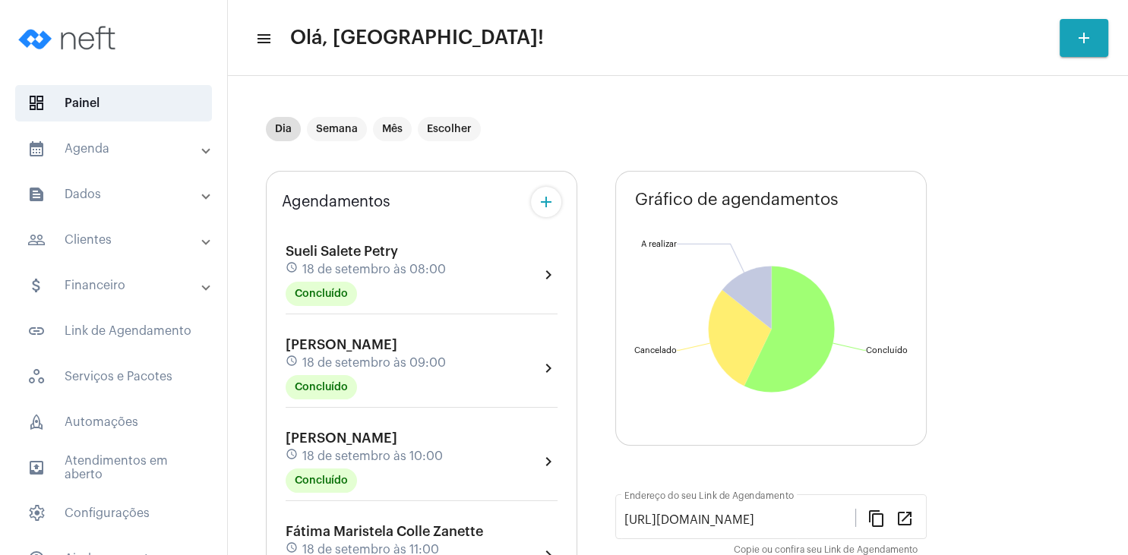
click at [141, 235] on mat-panel-title "people_outline Clientes" at bounding box center [114, 240] width 175 height 18
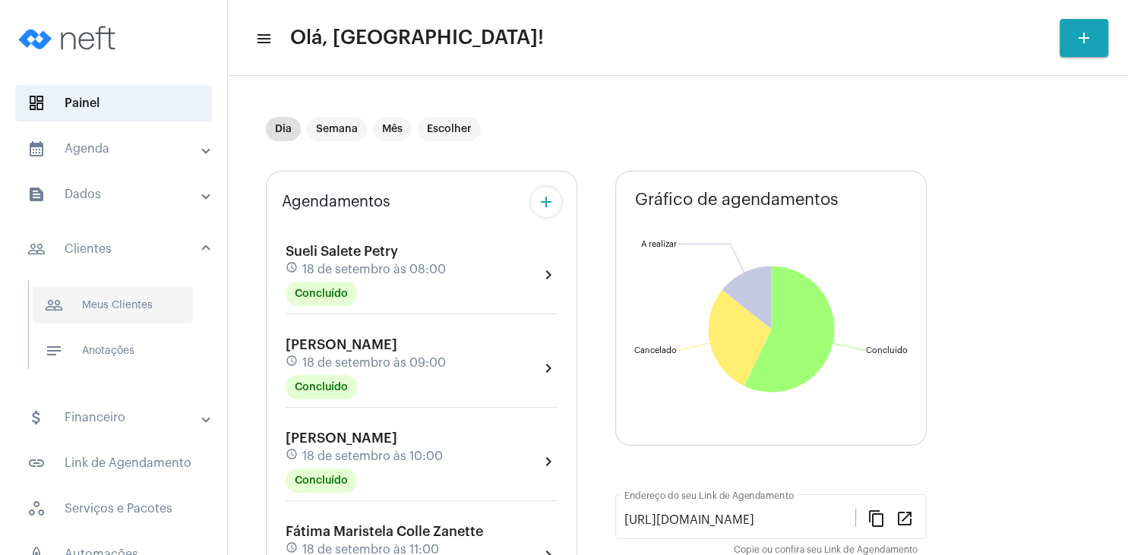
click at [128, 298] on span "people_outline Meus Clientes" at bounding box center [113, 305] width 160 height 36
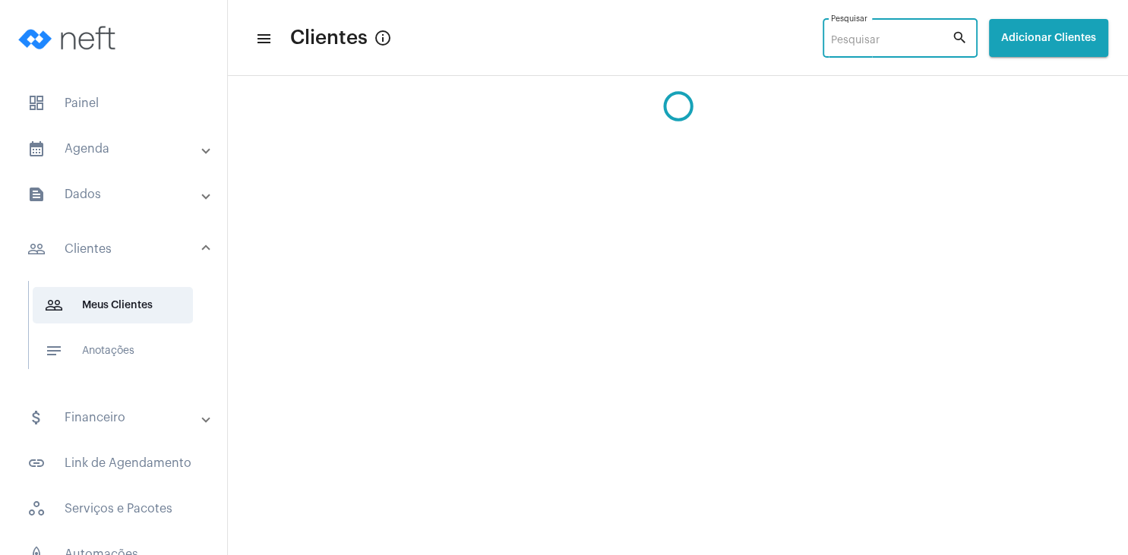
click at [896, 42] on input "Pesquisar" at bounding box center [891, 41] width 121 height 12
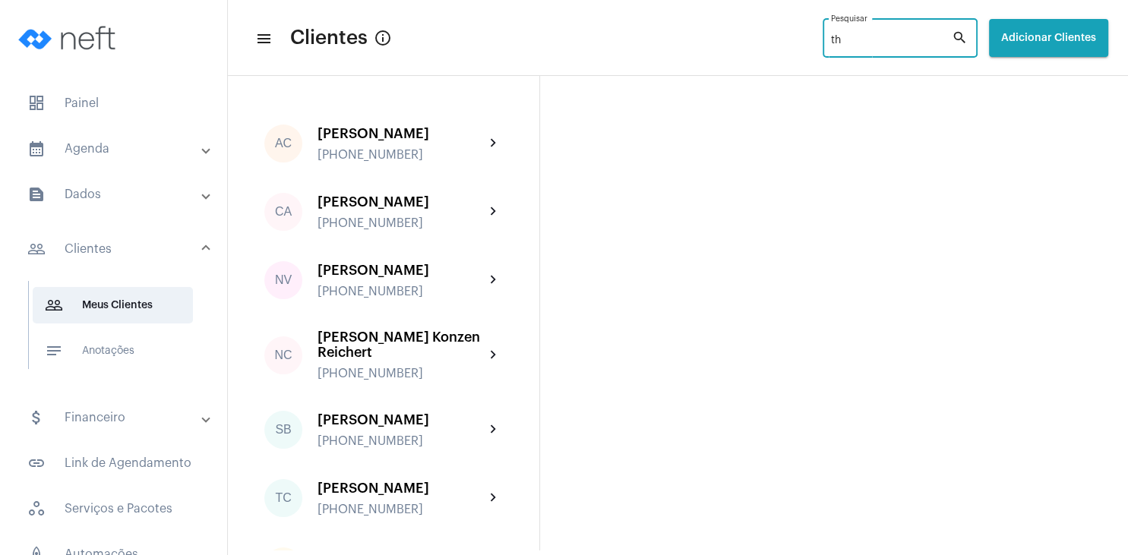
type input "t"
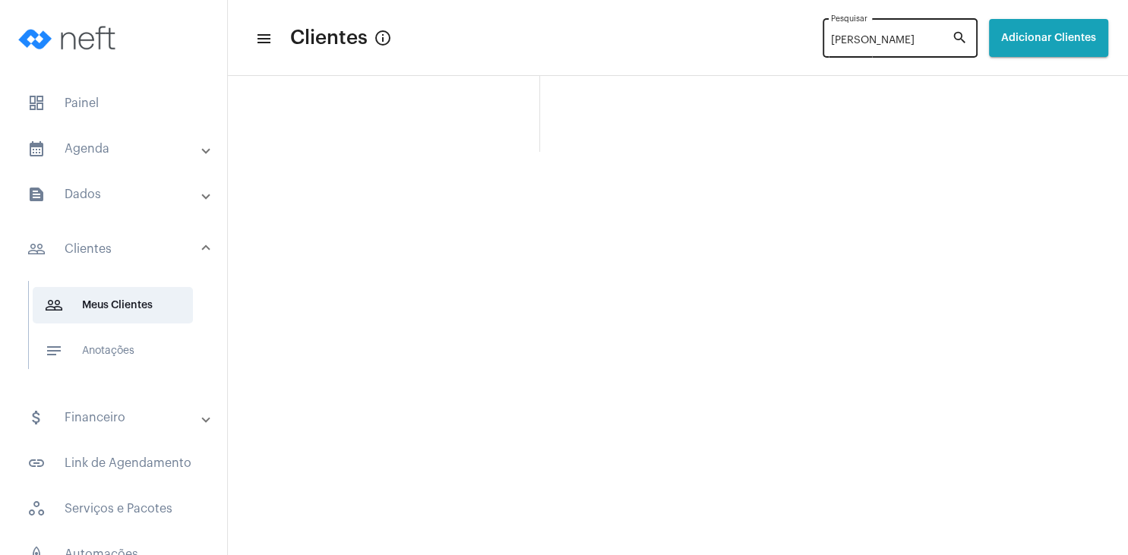
click at [958, 33] on mat-icon "search" at bounding box center [960, 38] width 18 height 18
click at [831, 41] on input "[PERSON_NAME]" at bounding box center [891, 41] width 121 height 12
click at [831, 40] on input "[PERSON_NAME]" at bounding box center [891, 41] width 121 height 12
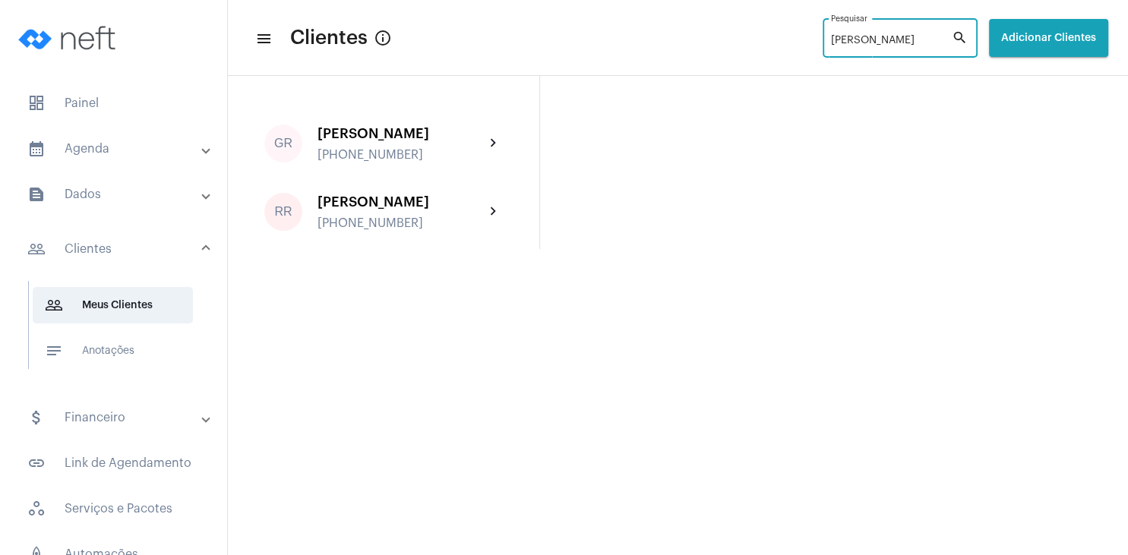
type input "[PERSON_NAME]"
click at [1058, 34] on span "Adicionar Clientes" at bounding box center [1048, 38] width 95 height 11
click at [1043, 81] on span "add Novo Cliente" at bounding box center [1046, 79] width 88 height 27
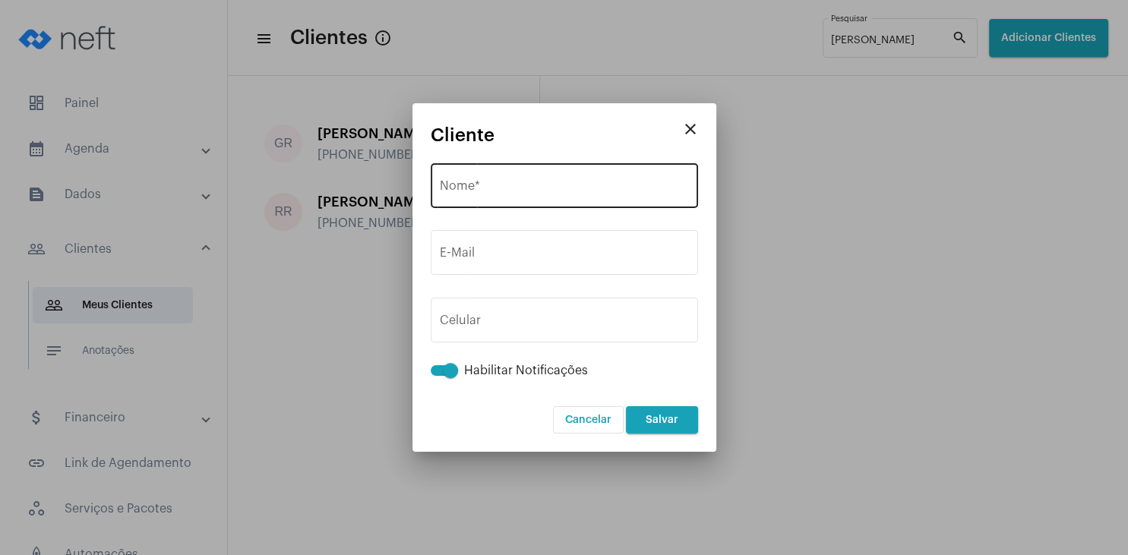
click at [584, 182] on div "Nome *" at bounding box center [564, 184] width 249 height 48
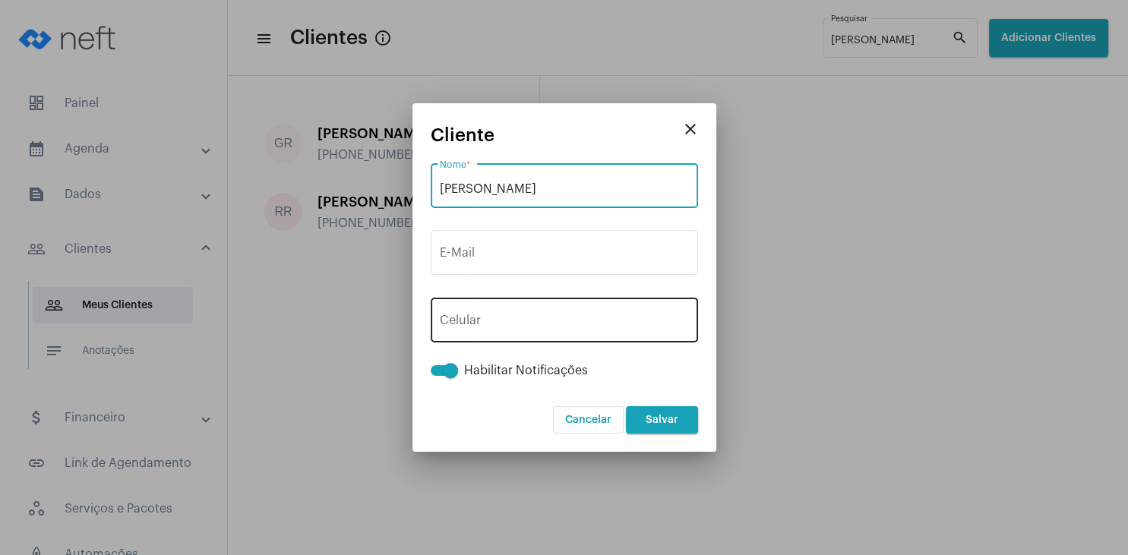
type input "[PERSON_NAME]"
click at [554, 311] on div "+55 Celular" at bounding box center [564, 319] width 249 height 48
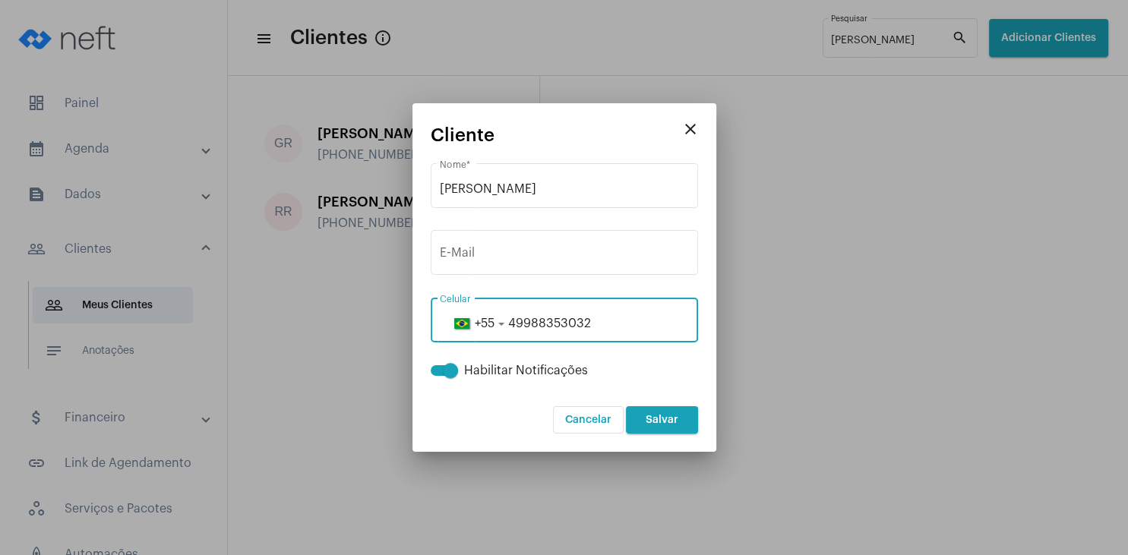
type input "49988353032"
click at [667, 418] on span "Salvar" at bounding box center [661, 420] width 33 height 11
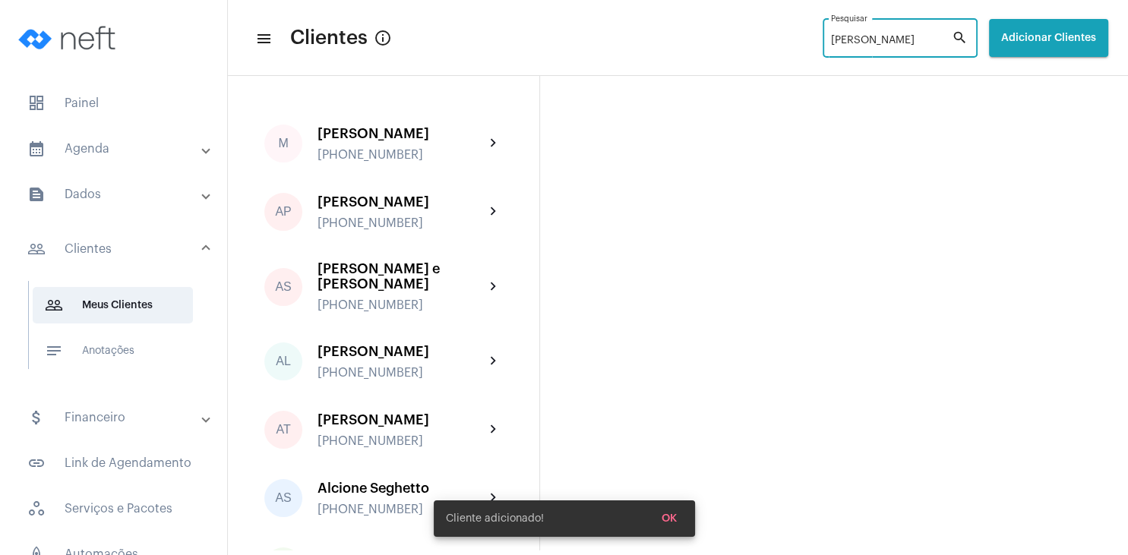
click at [831, 39] on input "[PERSON_NAME]" at bounding box center [891, 41] width 121 height 12
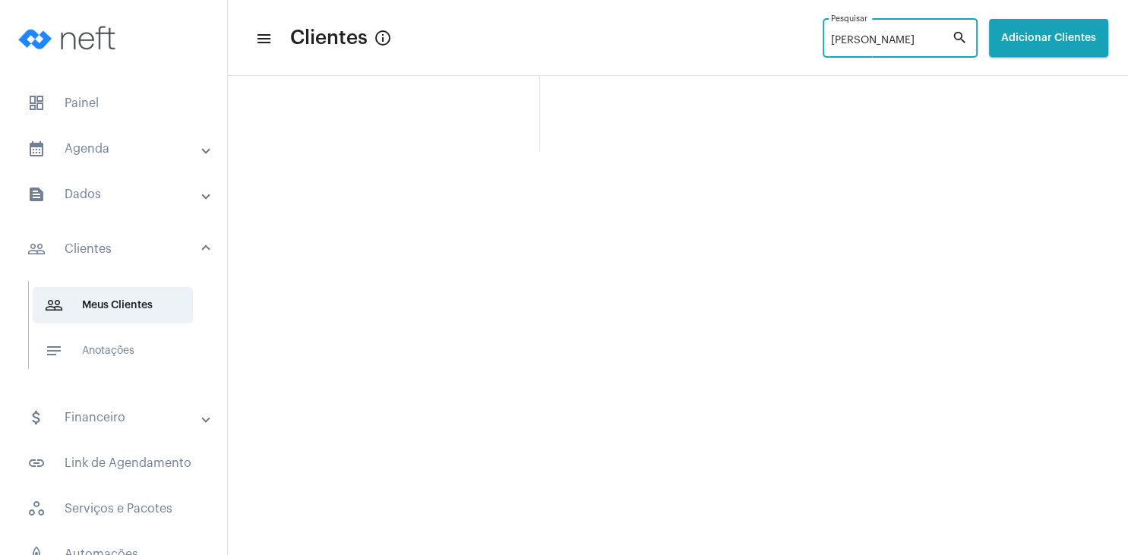
type input "[PERSON_NAME]"
click at [964, 37] on mat-icon "search" at bounding box center [960, 38] width 18 height 18
click at [961, 43] on mat-icon "search" at bounding box center [960, 38] width 18 height 18
click at [98, 251] on mat-panel-title "people_outline Clientes" at bounding box center [114, 249] width 175 height 18
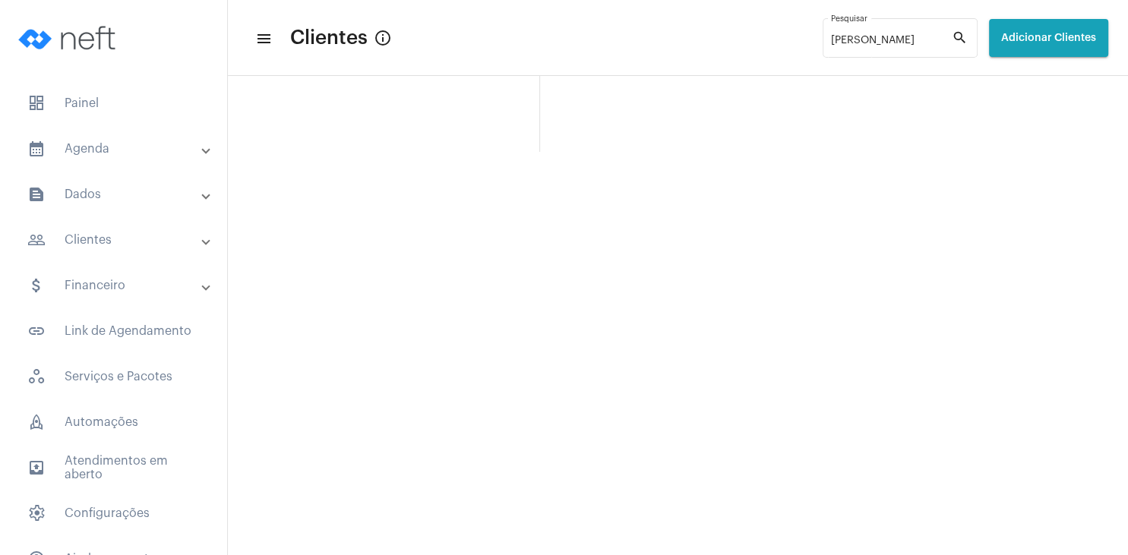
click at [113, 282] on mat-panel-title "attach_money Financeiro" at bounding box center [114, 285] width 175 height 18
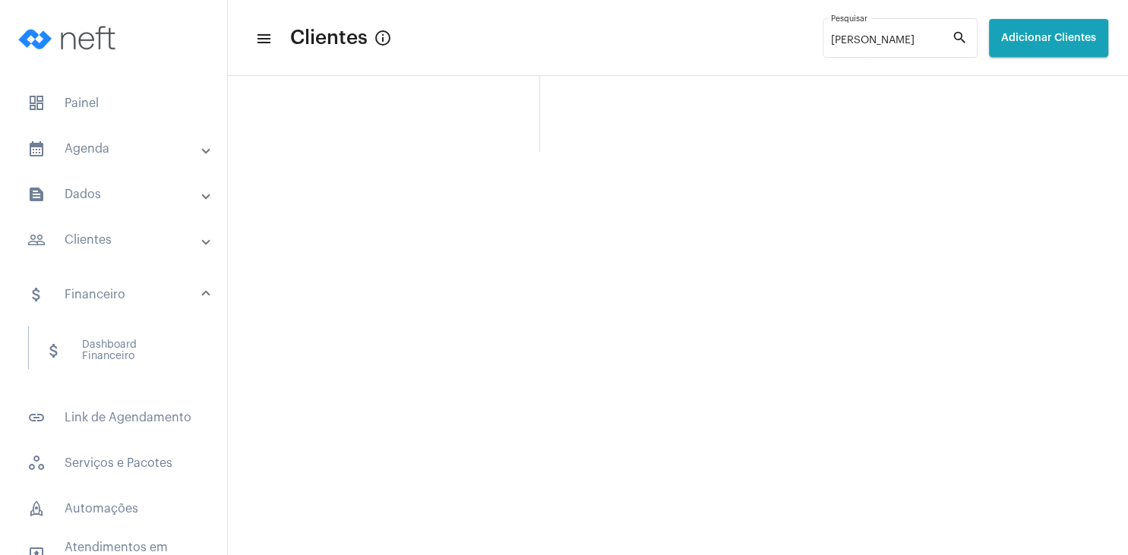
click at [101, 241] on mat-panel-title "people_outline Clientes" at bounding box center [114, 240] width 175 height 18
click at [113, 301] on span "people_outline Meus Clientes" at bounding box center [113, 305] width 160 height 36
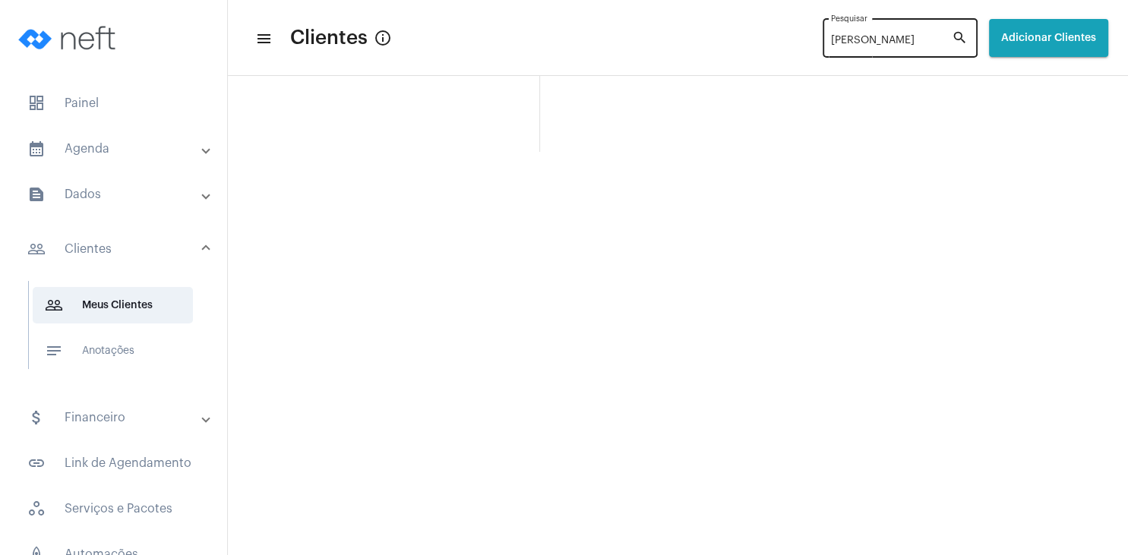
click at [921, 49] on div "[PERSON_NAME]" at bounding box center [891, 37] width 121 height 42
click at [959, 36] on mat-icon "search" at bounding box center [960, 38] width 18 height 18
click at [99, 120] on span "dashboard Painel" at bounding box center [113, 103] width 197 height 36
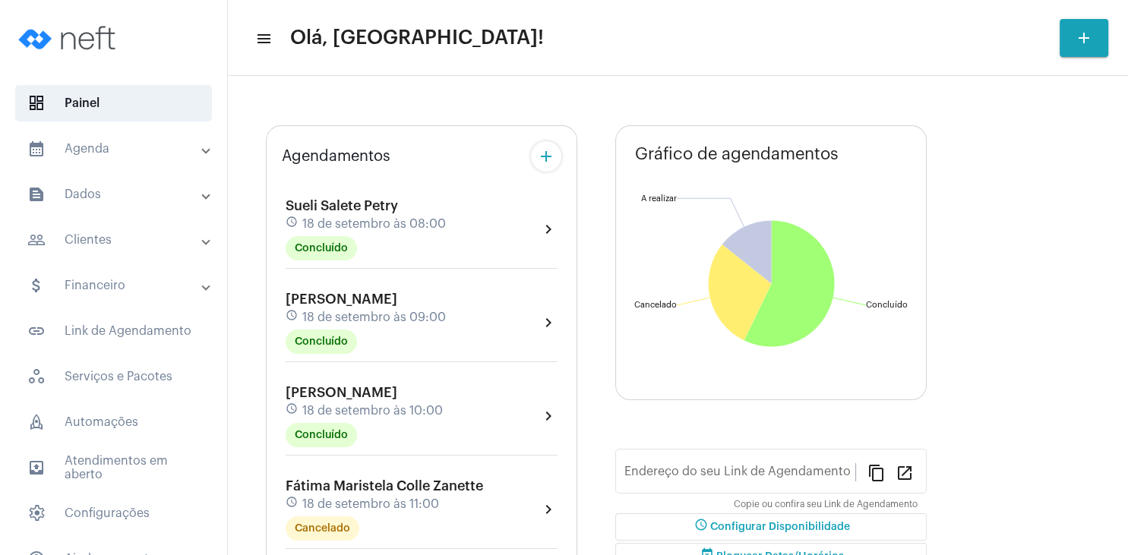
type input "[URL][DOMAIN_NAME]"
click at [91, 252] on mat-expansion-panel-header "people_outline Clientes" at bounding box center [118, 240] width 218 height 36
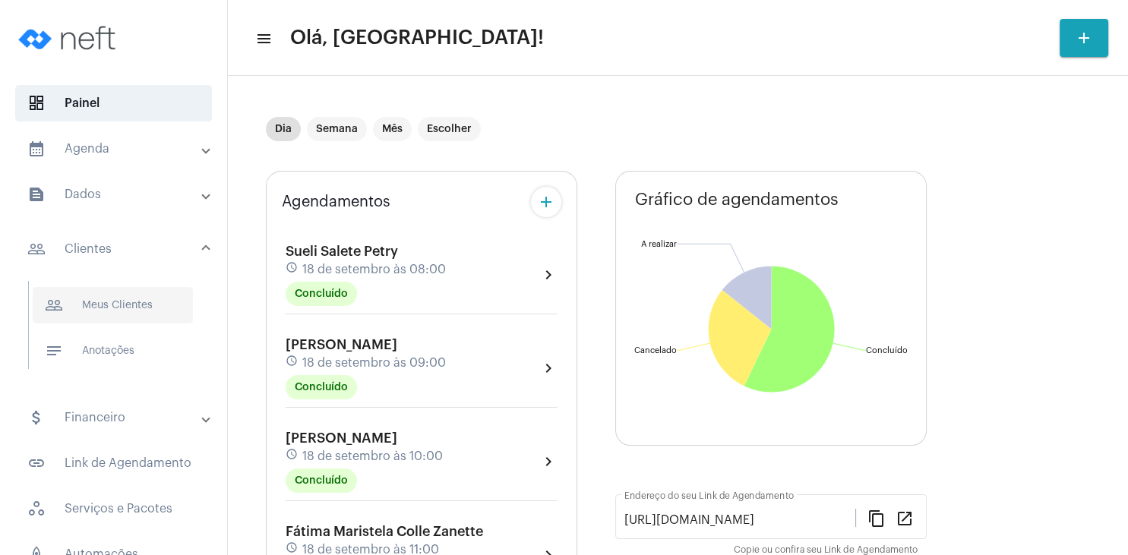
click at [110, 308] on span "people_outline Meus Clientes" at bounding box center [113, 305] width 160 height 36
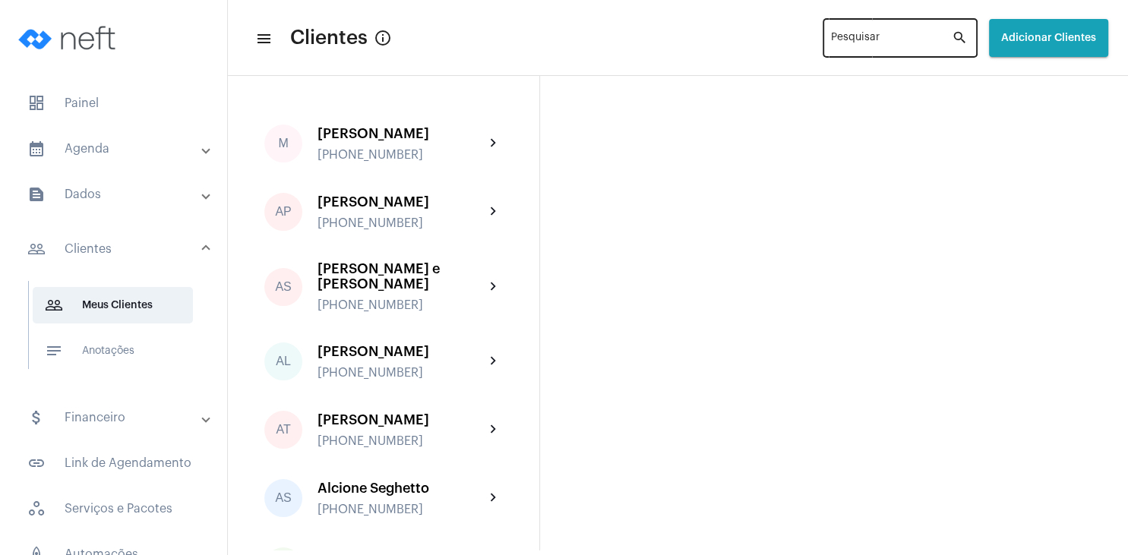
click at [845, 40] on input "Pesquisar" at bounding box center [891, 41] width 121 height 12
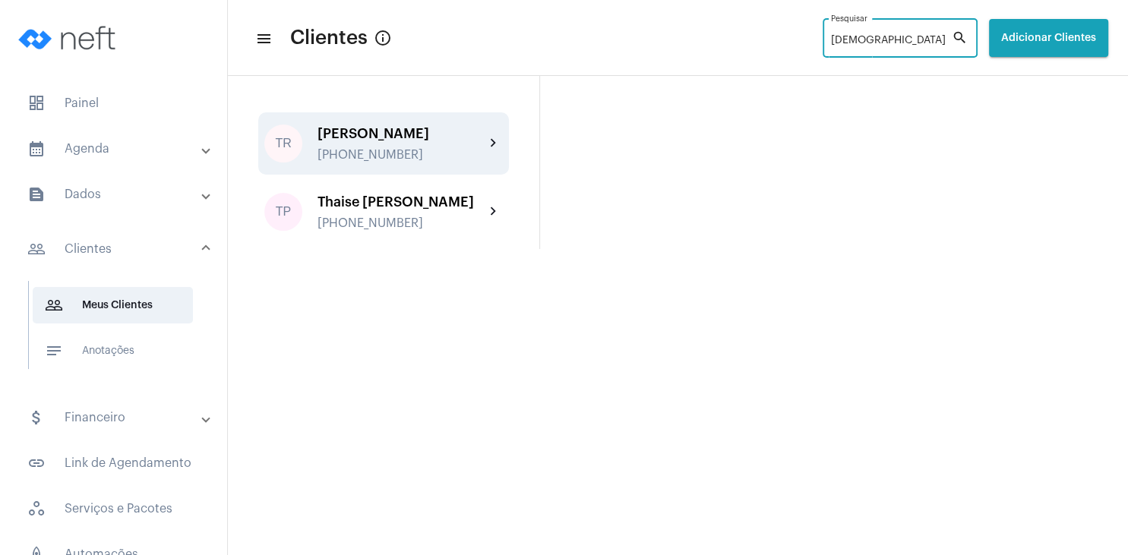
type input "[DEMOGRAPHIC_DATA]"
click at [415, 161] on div "[PHONE_NUMBER]" at bounding box center [400, 155] width 167 height 14
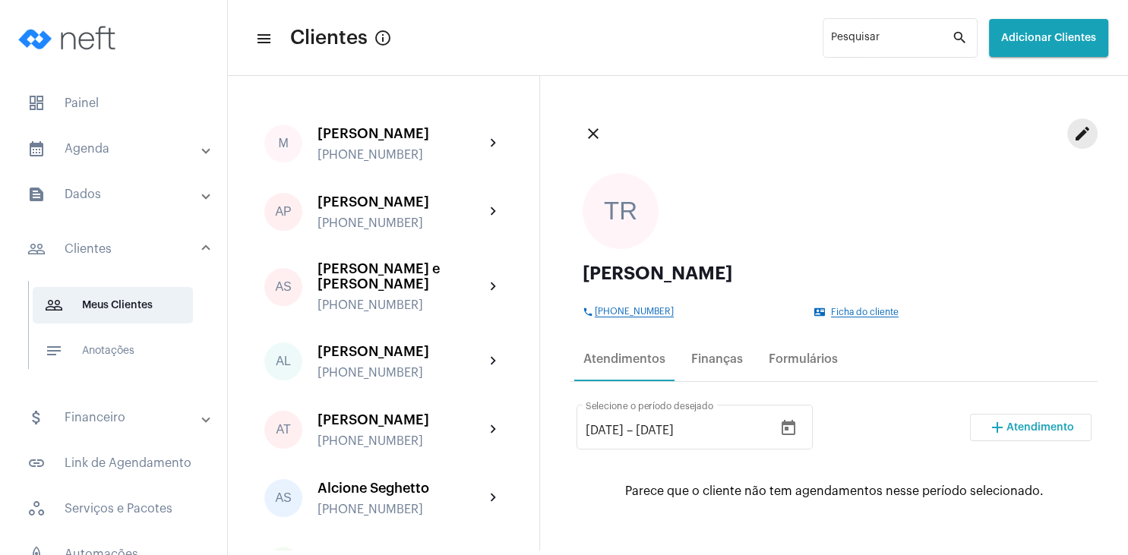
click at [1087, 131] on mat-icon "edit" at bounding box center [1082, 134] width 18 height 18
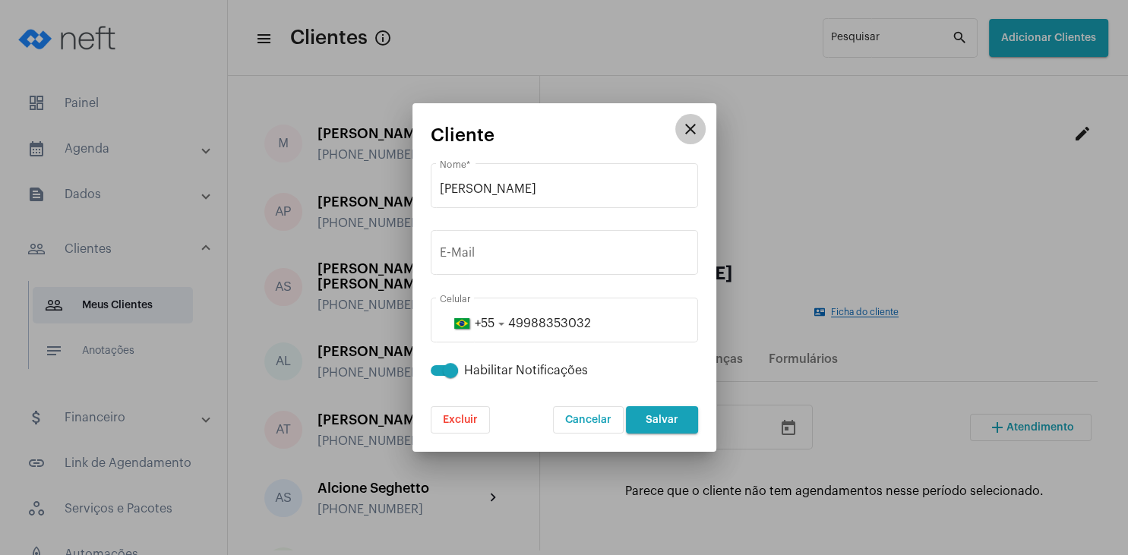
click at [691, 130] on mat-icon "close" at bounding box center [690, 129] width 18 height 18
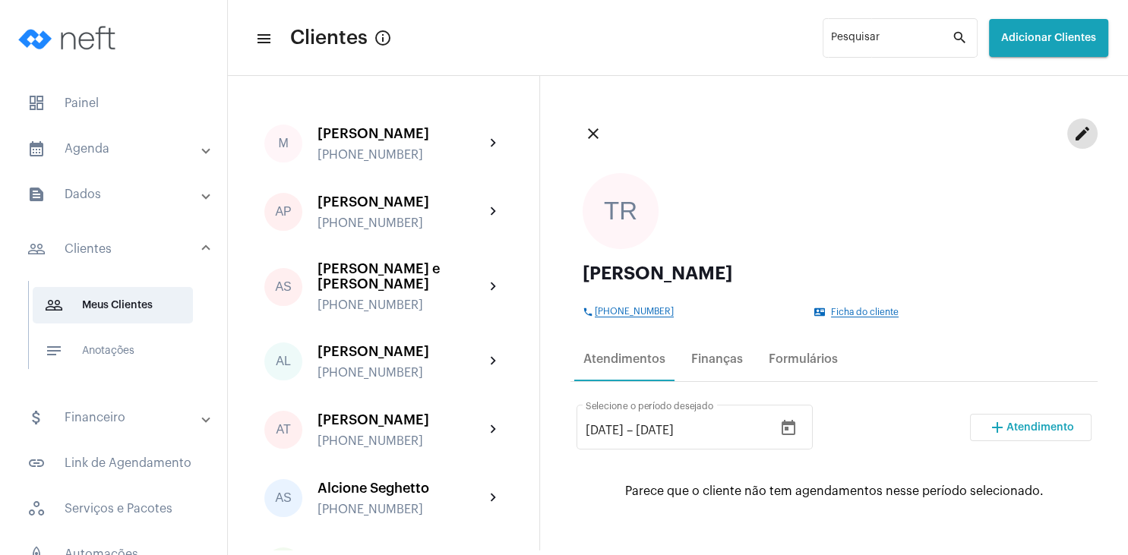
click at [856, 314] on span "Ficha do cliente" at bounding box center [865, 313] width 68 height 10
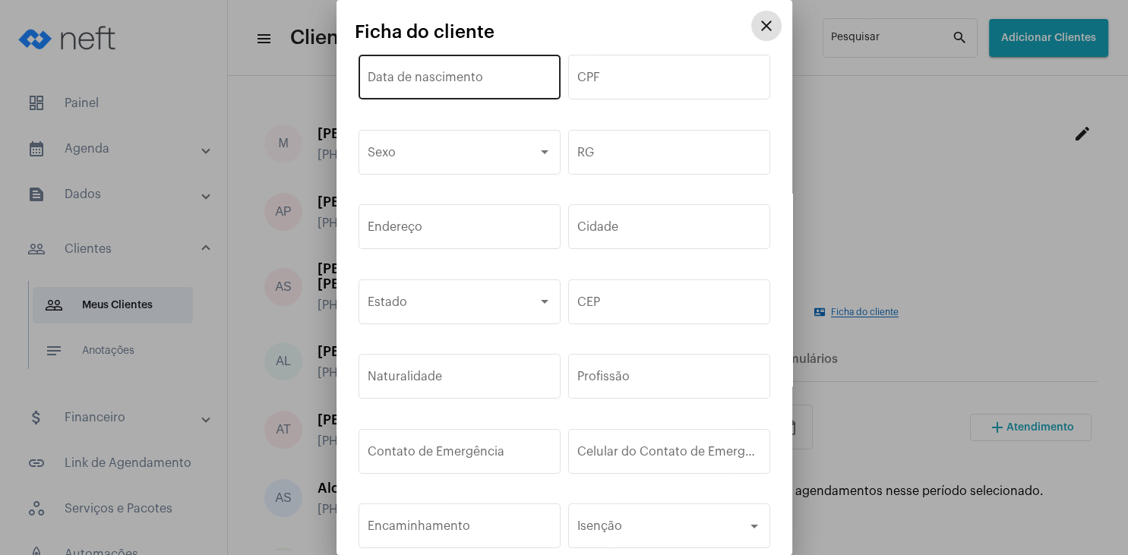
click at [467, 87] on input "Data de nascimento" at bounding box center [459, 81] width 184 height 14
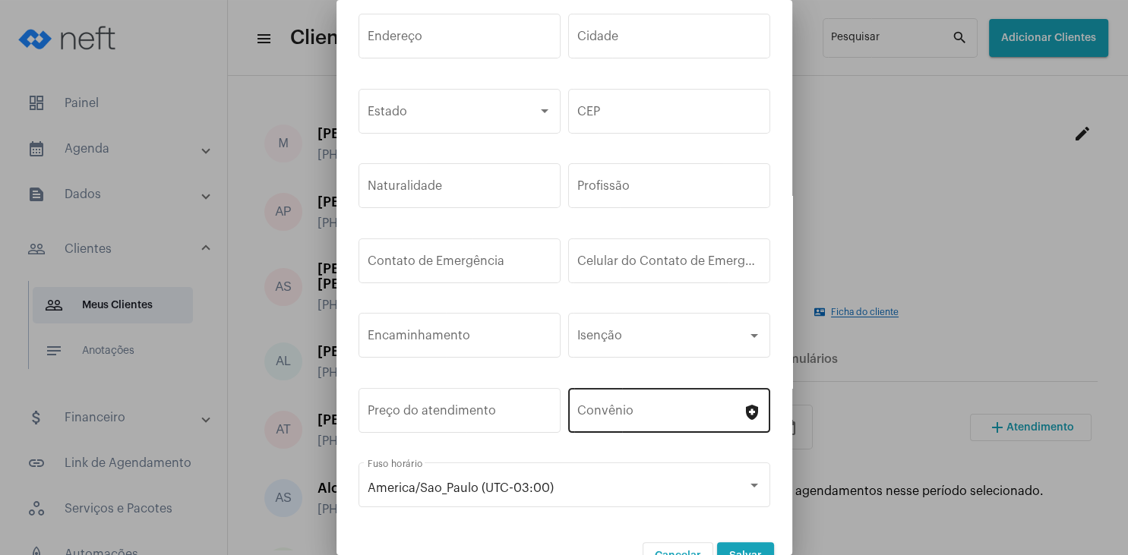
scroll to position [225, 0]
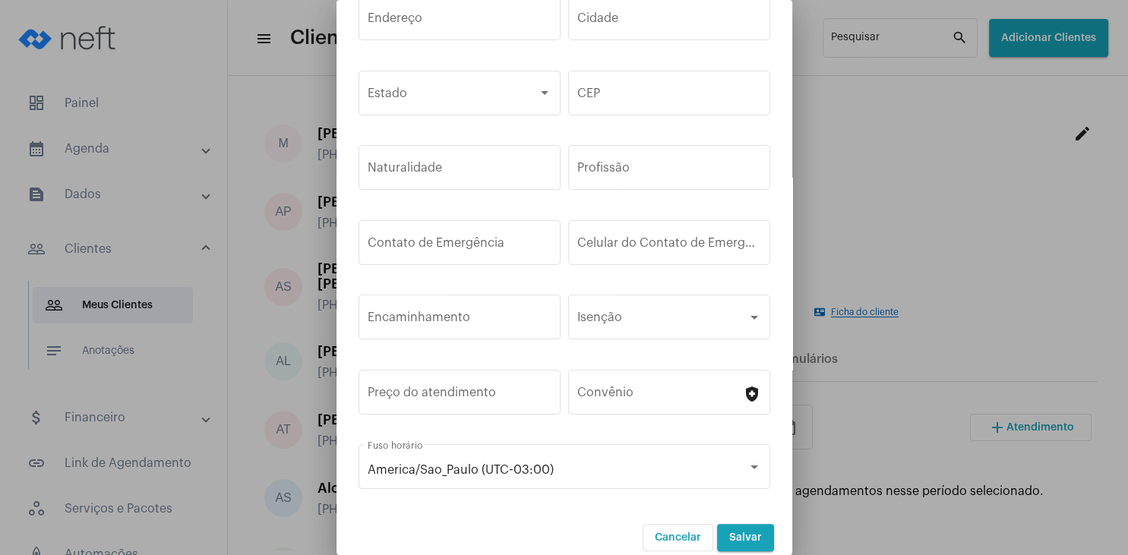
type input "[DATE]"
click at [750, 532] on span "Salvar" at bounding box center [745, 537] width 33 height 11
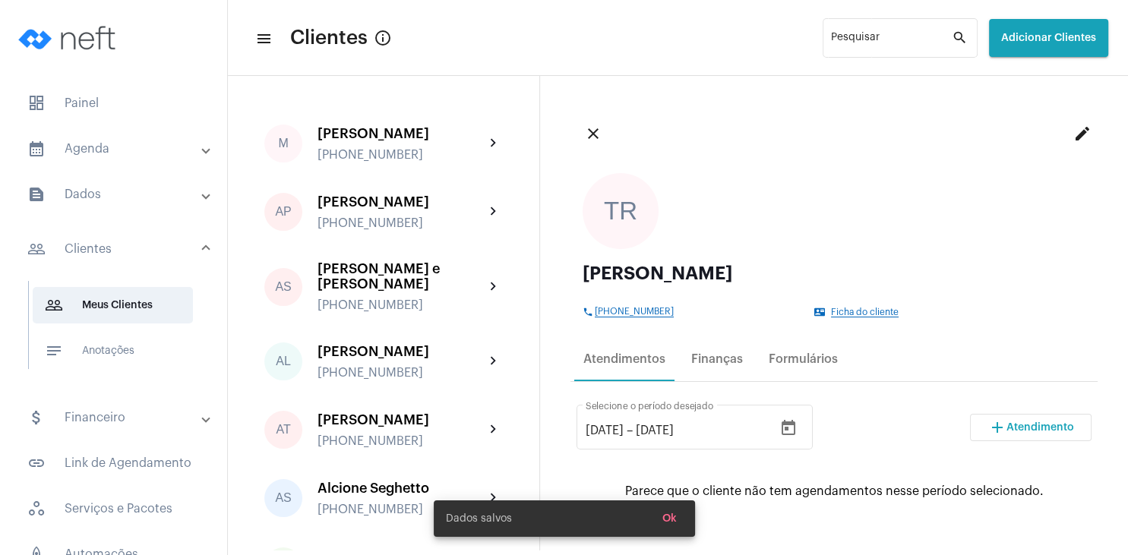
click at [1005, 434] on mat-icon "add" at bounding box center [997, 427] width 18 height 18
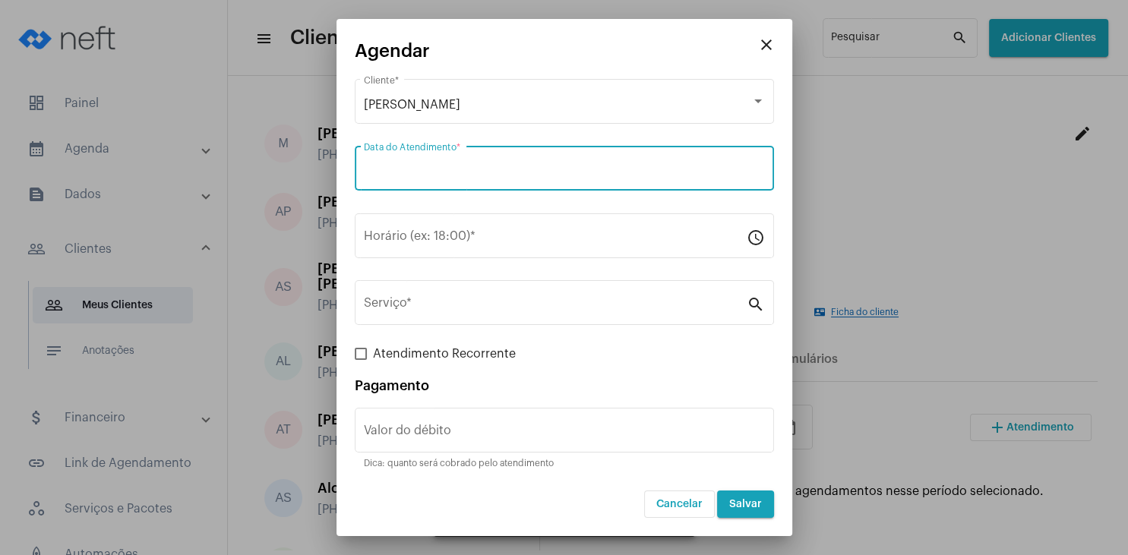
click at [439, 175] on input "Data do Atendimento *" at bounding box center [564, 172] width 401 height 14
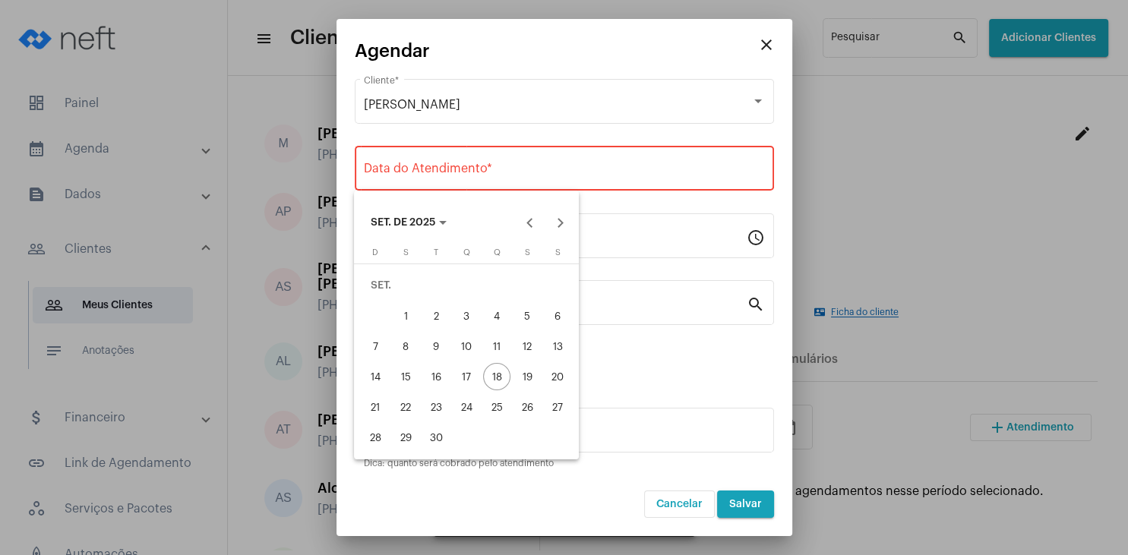
click at [560, 374] on div "20" at bounding box center [557, 376] width 27 height 27
type input "[DATE]"
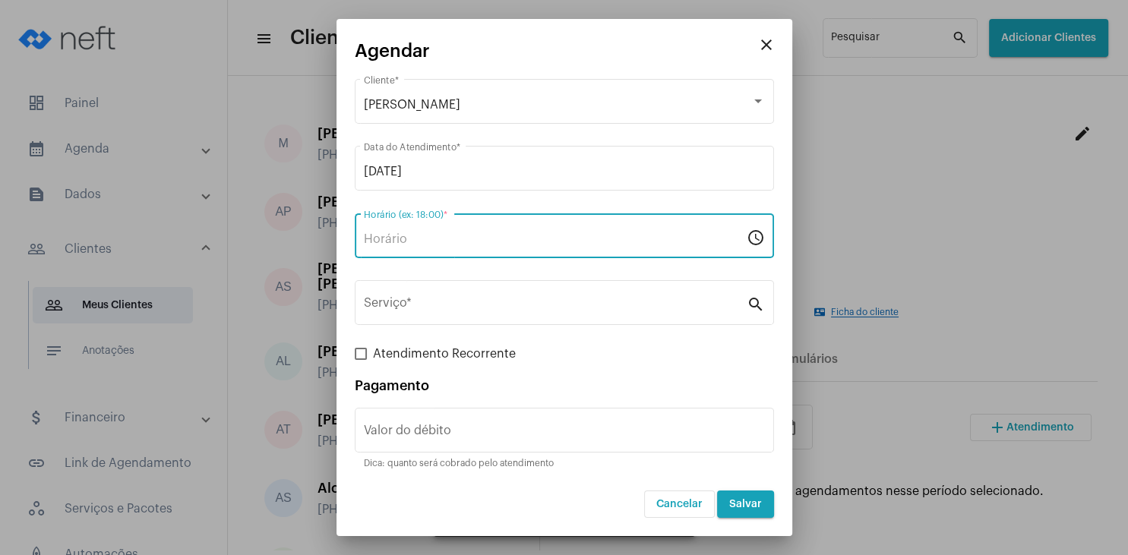
click at [425, 242] on input "Horário (ex: 18:00) *" at bounding box center [555, 239] width 383 height 14
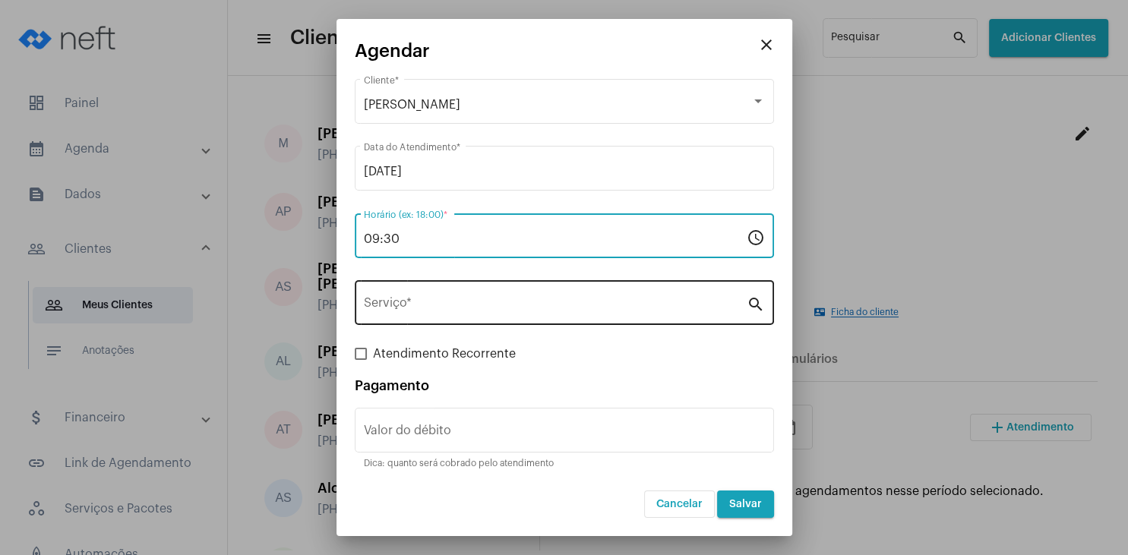
type input "09:30"
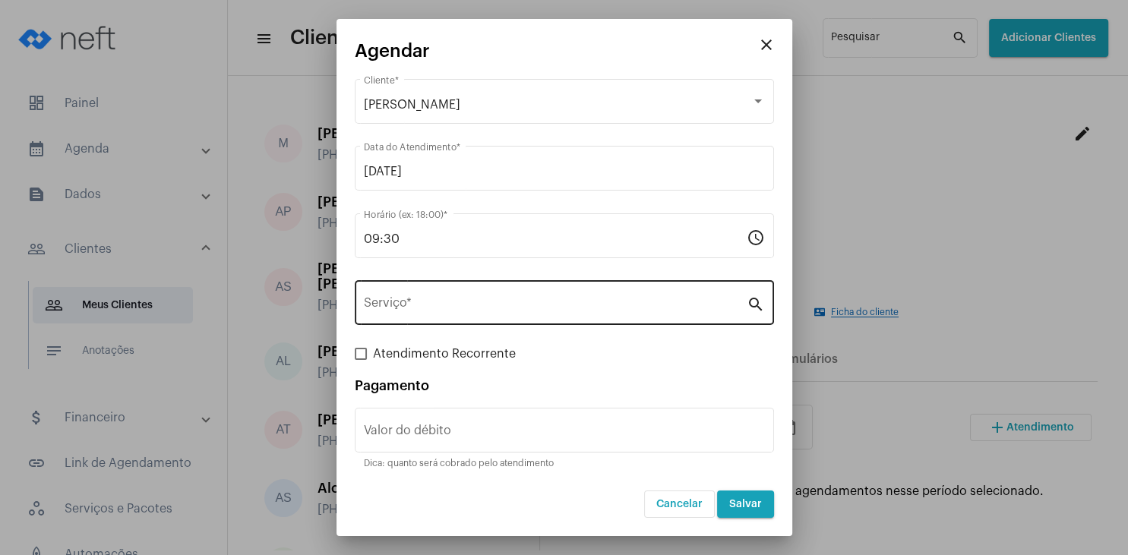
click at [445, 317] on div "Serviço *" at bounding box center [555, 301] width 383 height 48
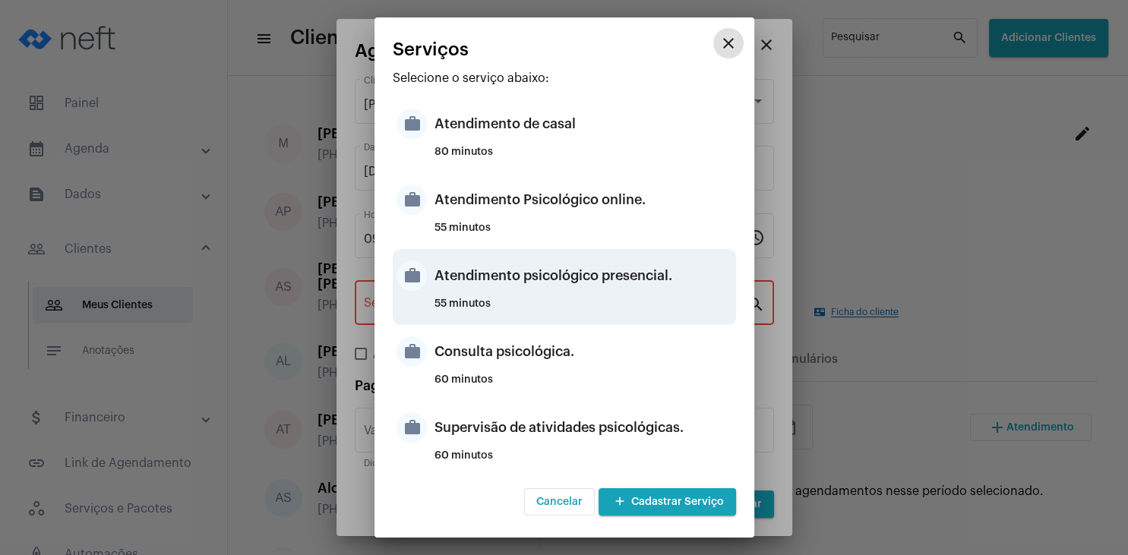
click at [600, 276] on div "Atendimento psicológico presencial." at bounding box center [583, 276] width 298 height 46
type input "Atendimento psicológico presencial."
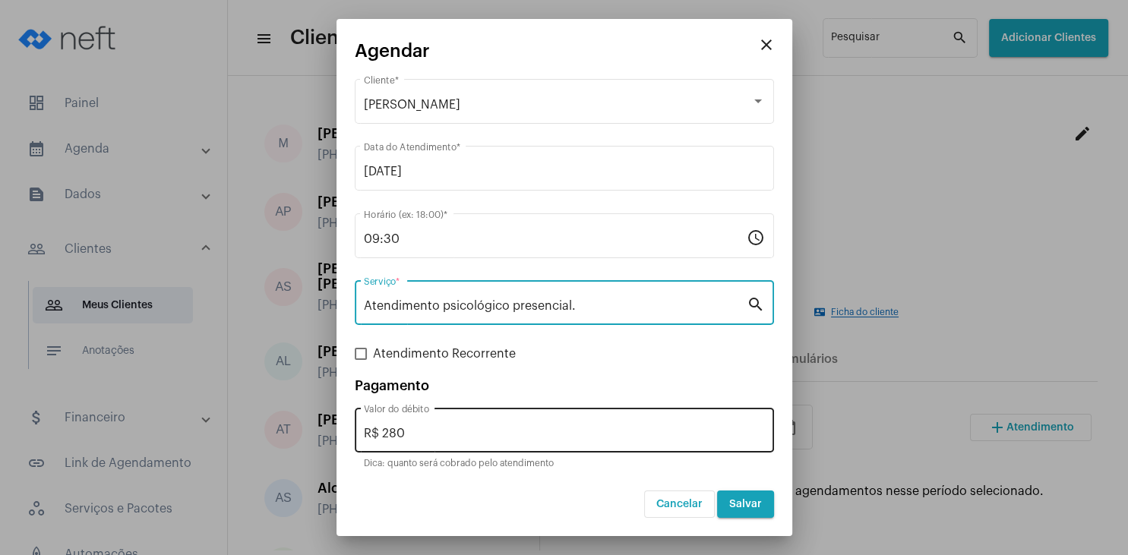
click at [462, 445] on div "R$ 280 Valor do débito" at bounding box center [564, 429] width 401 height 48
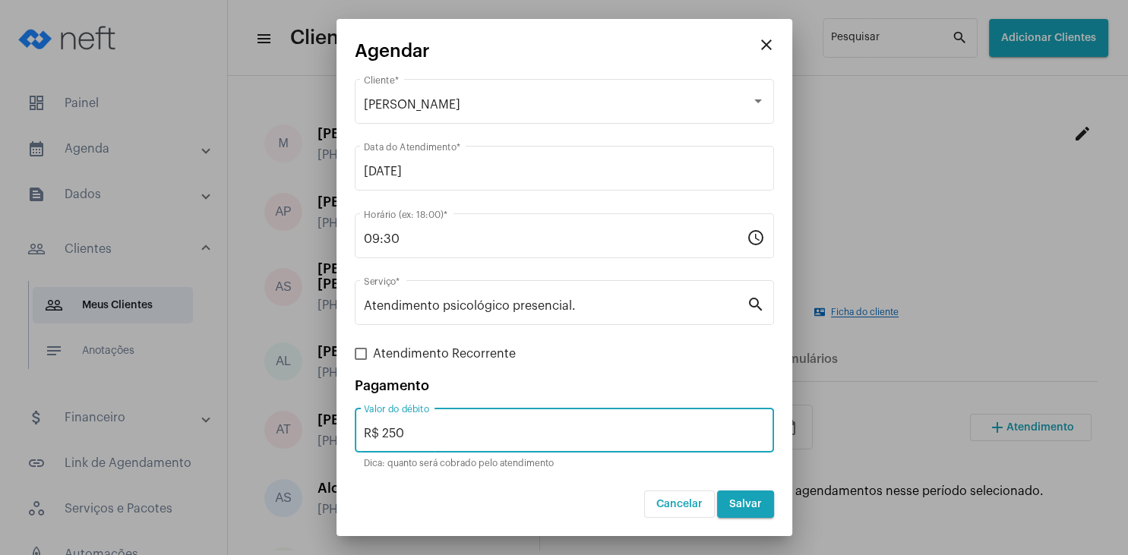
type input "R$ 250"
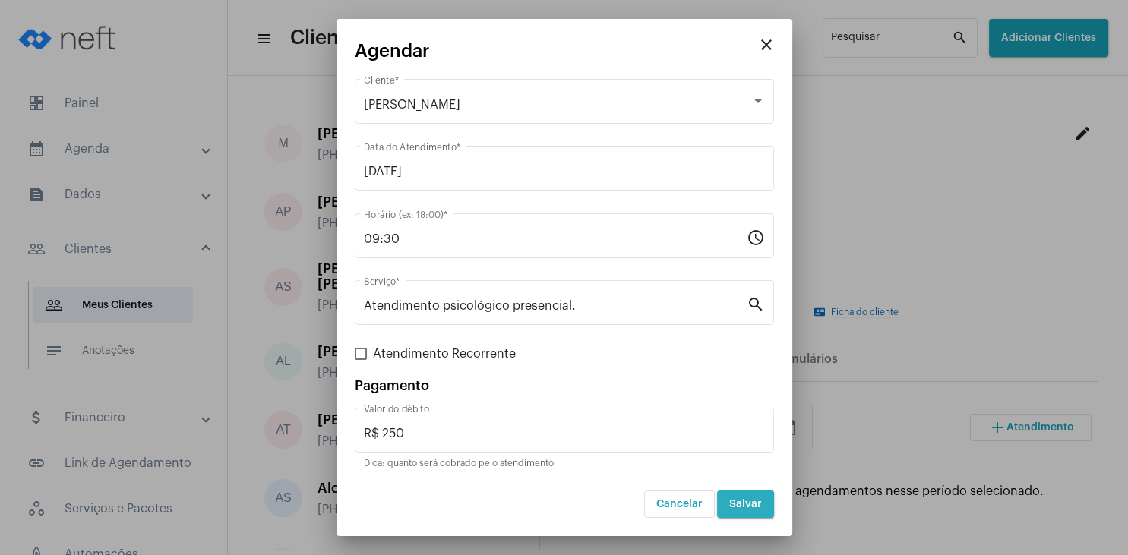
click at [743, 507] on span "Salvar" at bounding box center [745, 504] width 33 height 11
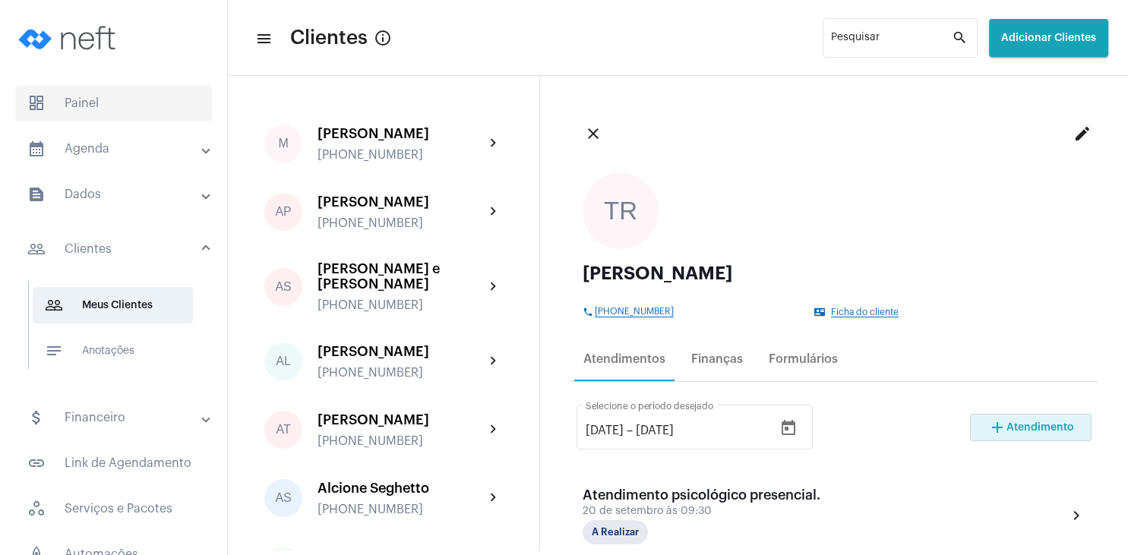
click at [99, 109] on span "dashboard Painel" at bounding box center [113, 103] width 197 height 36
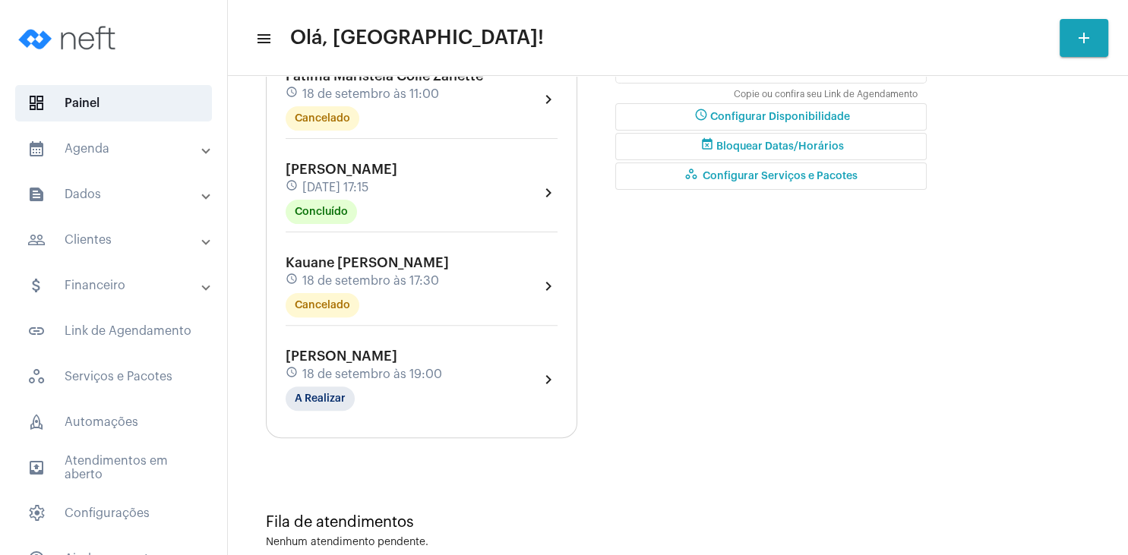
type input "[URL][DOMAIN_NAME]"
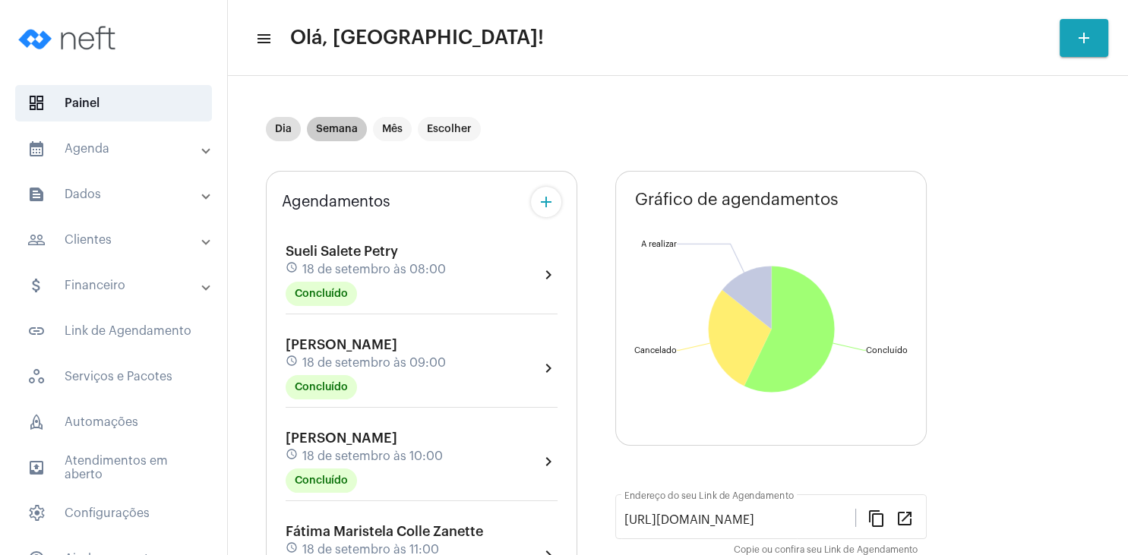
click at [338, 134] on mat-chip "Semana" at bounding box center [337, 129] width 60 height 24
